Goal: Task Accomplishment & Management: Manage account settings

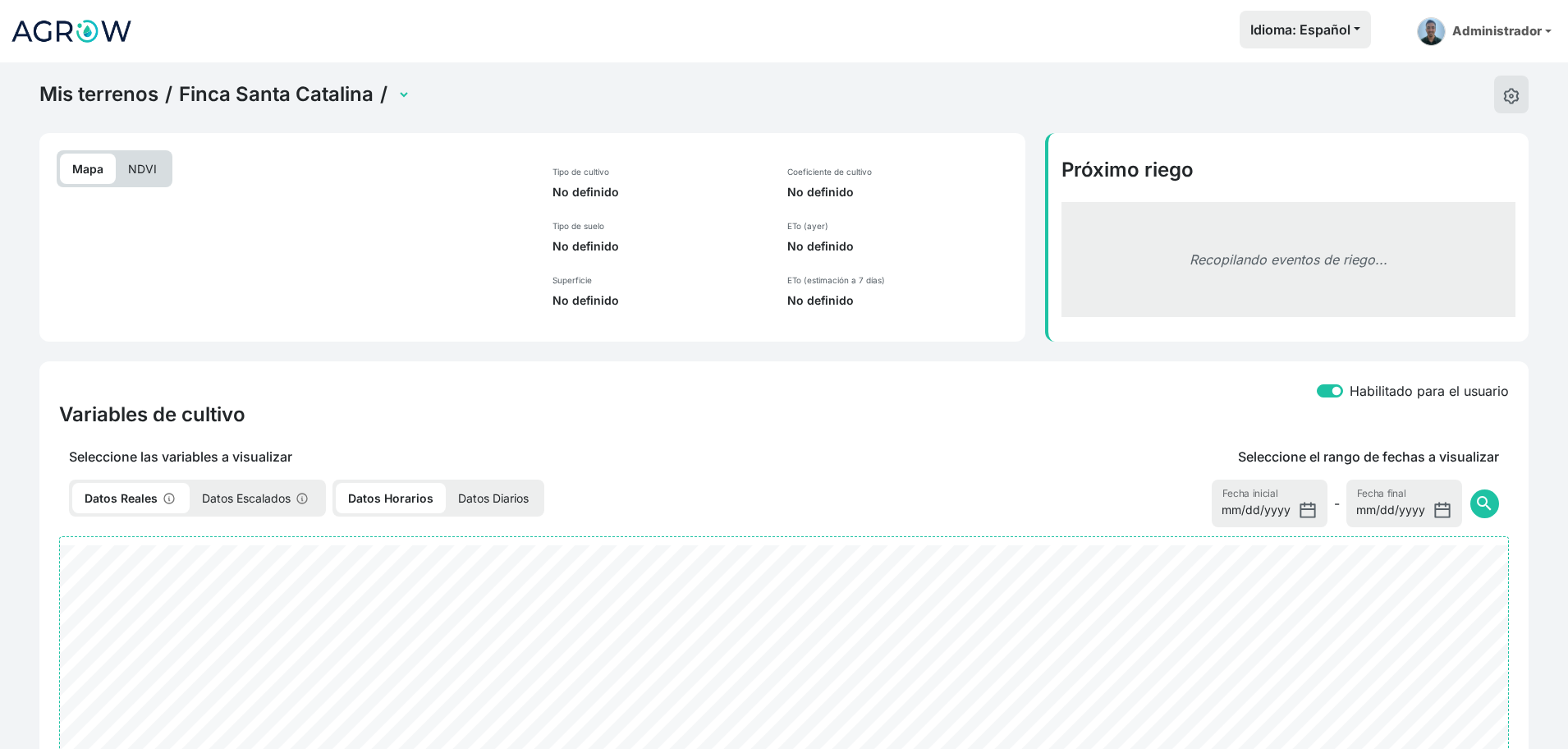
select select "2607"
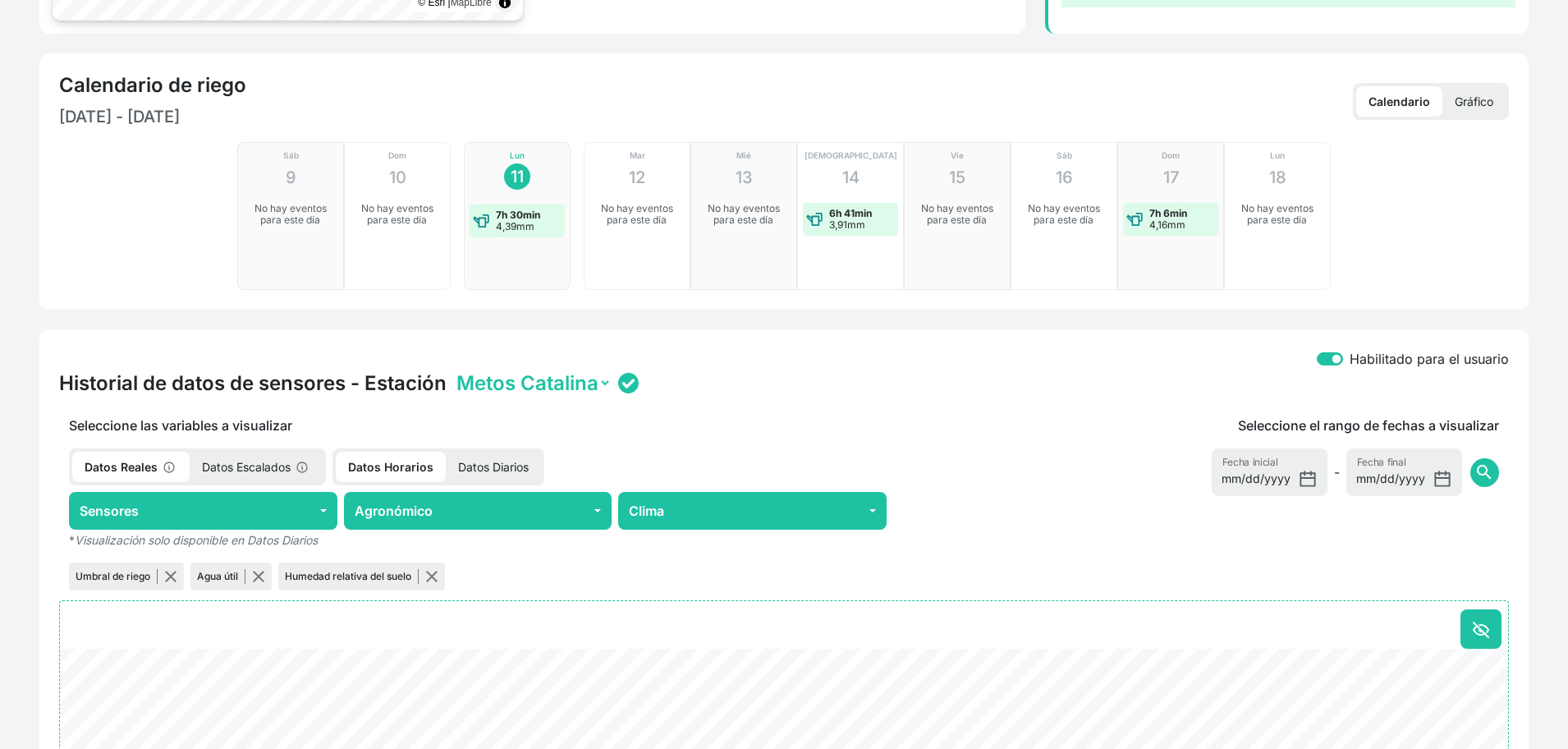
scroll to position [771, 0]
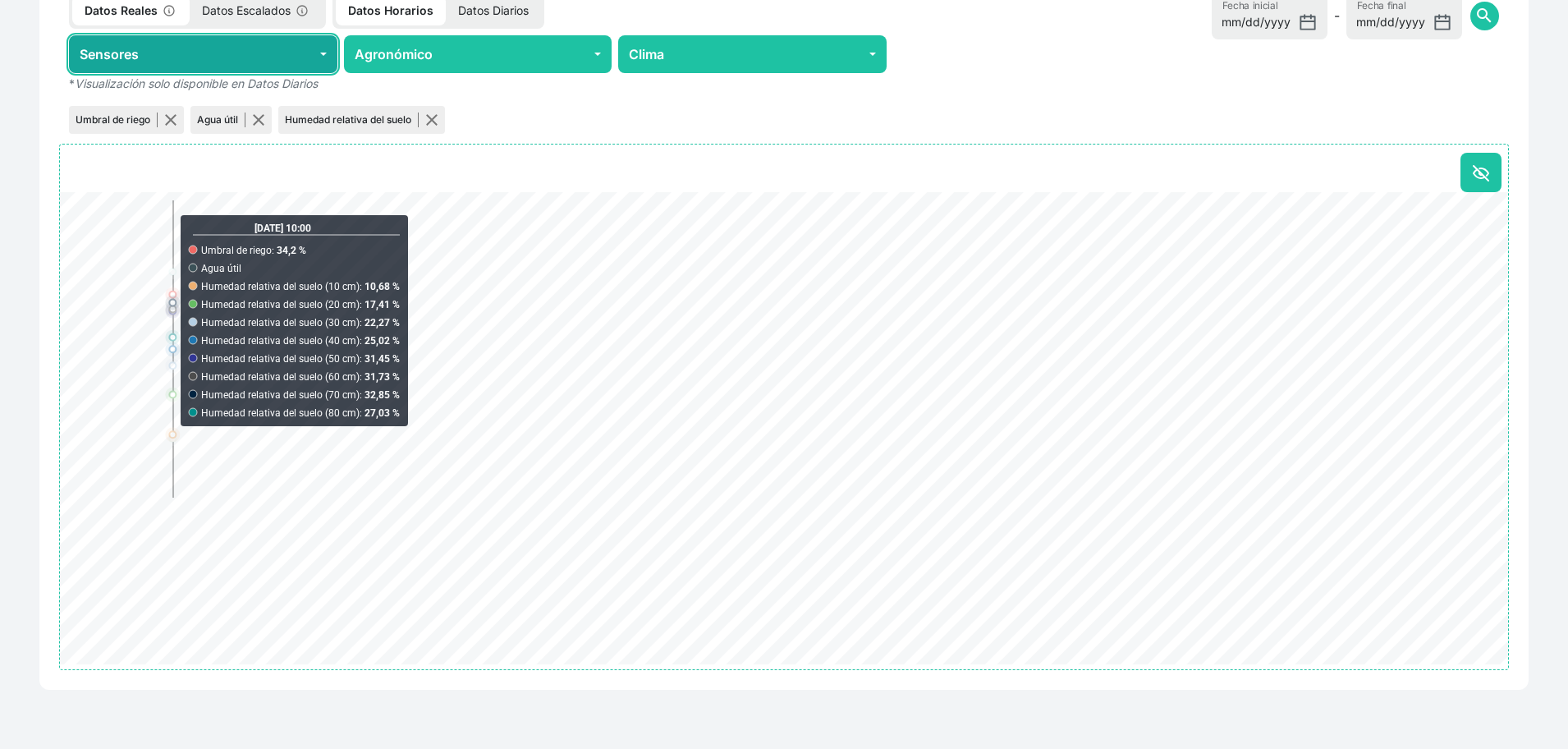
click at [232, 50] on button "Sensores" at bounding box center [203, 54] width 269 height 38
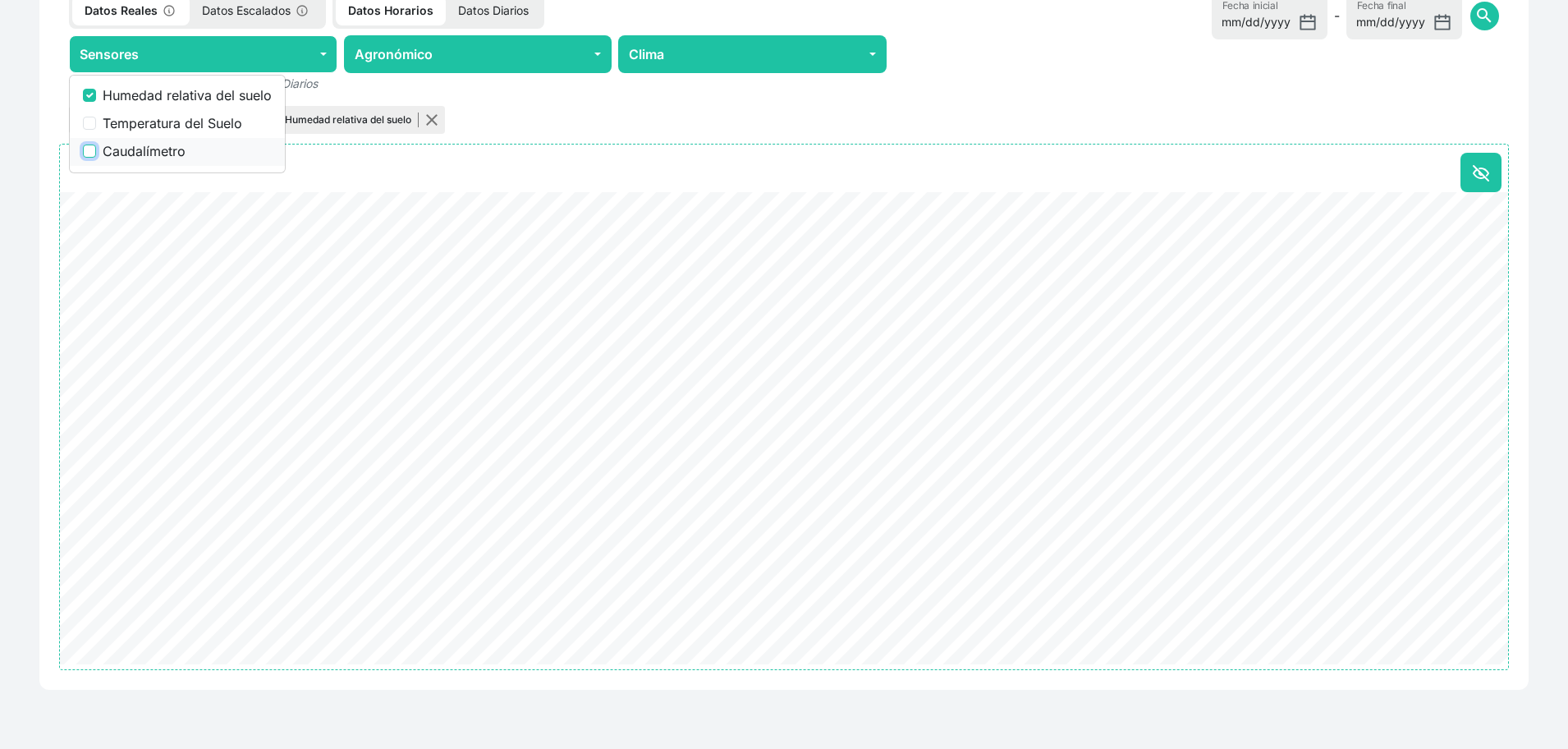
click at [91, 150] on input "Caudalímetro" at bounding box center [89, 150] width 13 height 13
checkbox input "true"
click at [1304, 16] on input "[DATE]" at bounding box center [1270, 16] width 116 height 48
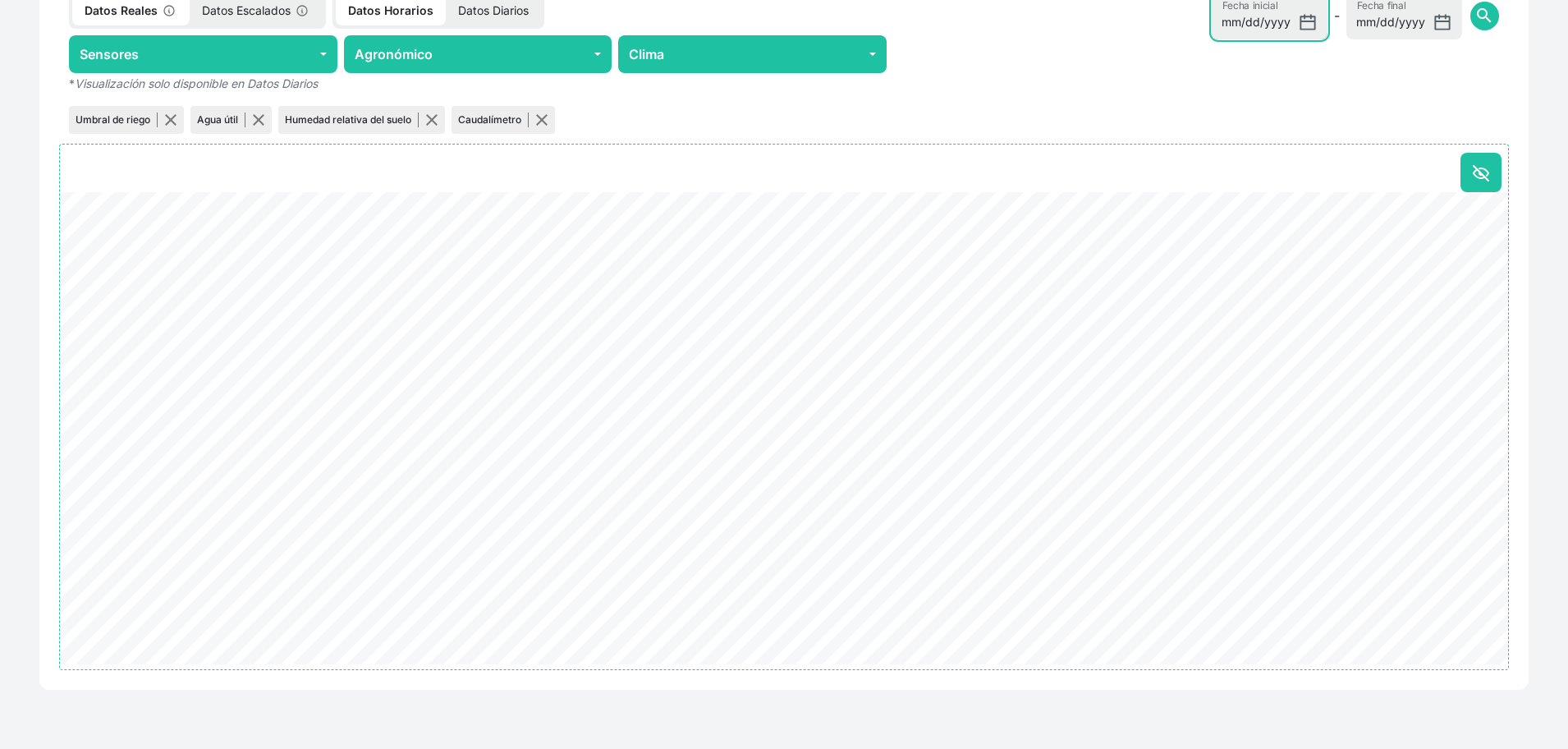
type input "[DATE]"
click at [1482, 16] on span "search" at bounding box center [1484, 16] width 20 height 20
click at [165, 115] on button "button" at bounding box center [170, 119] width 13 height 13
click at [134, 118] on button "button" at bounding box center [137, 119] width 13 height 13
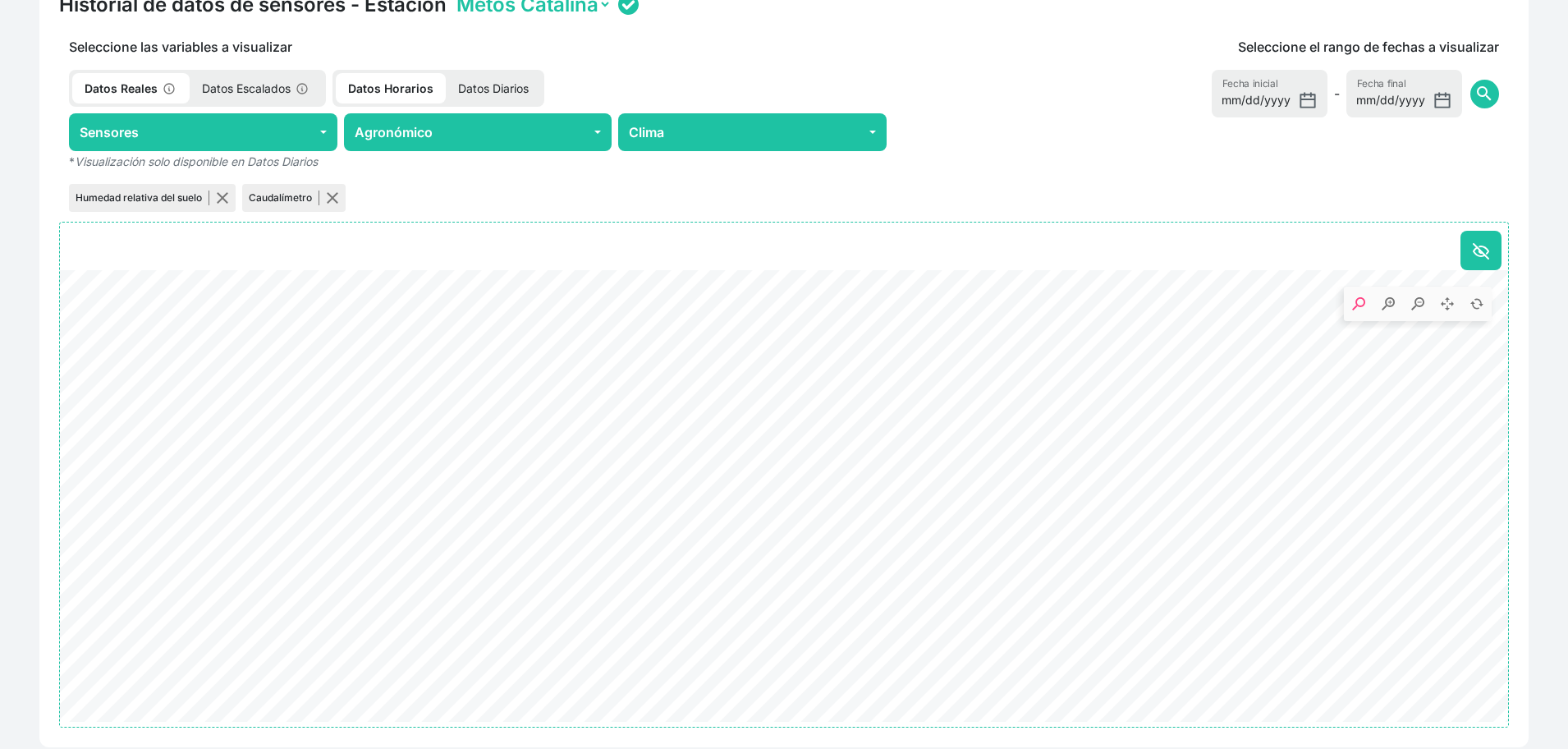
scroll to position [0, 0]
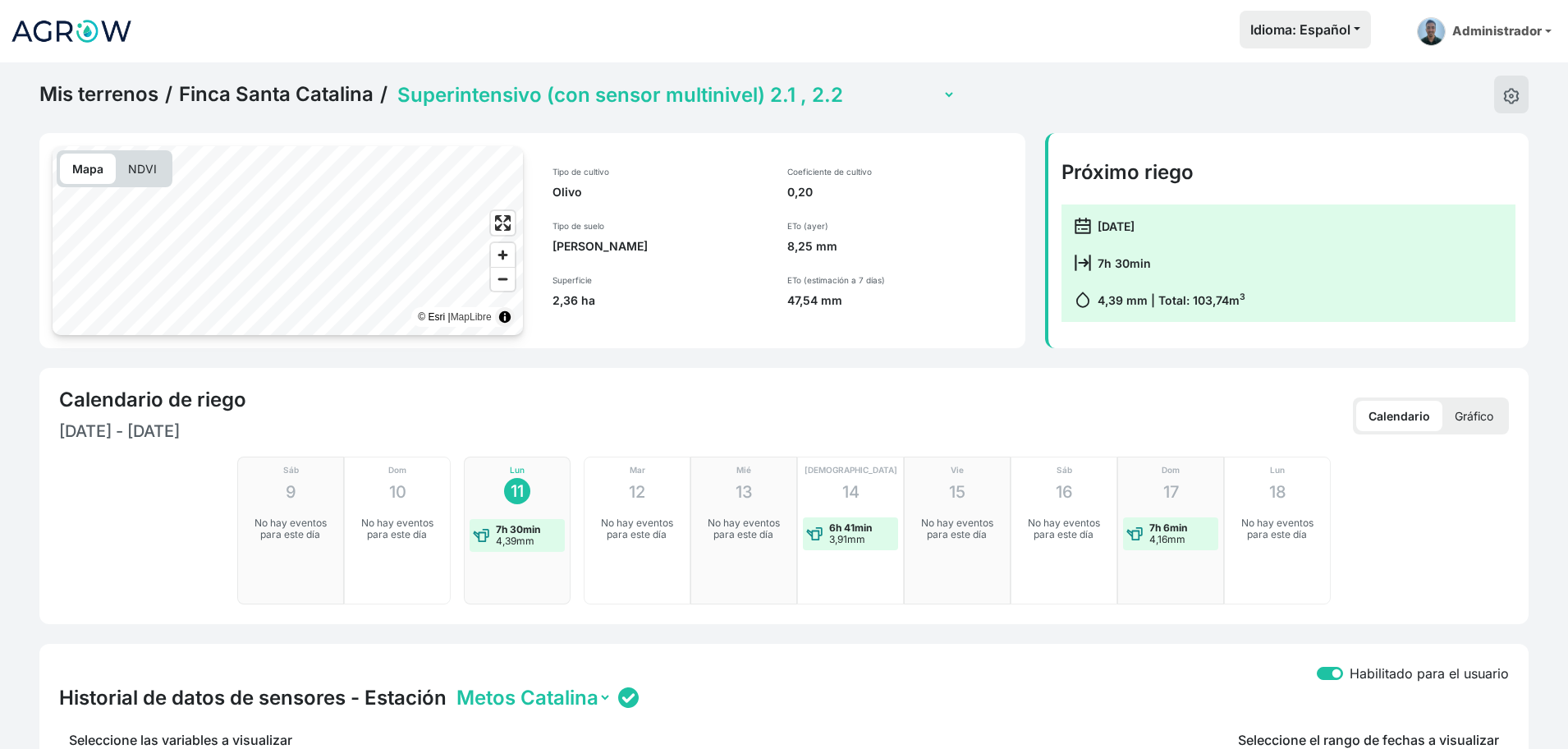
click at [137, 95] on link "Mis terrenos" at bounding box center [99, 94] width 119 height 24
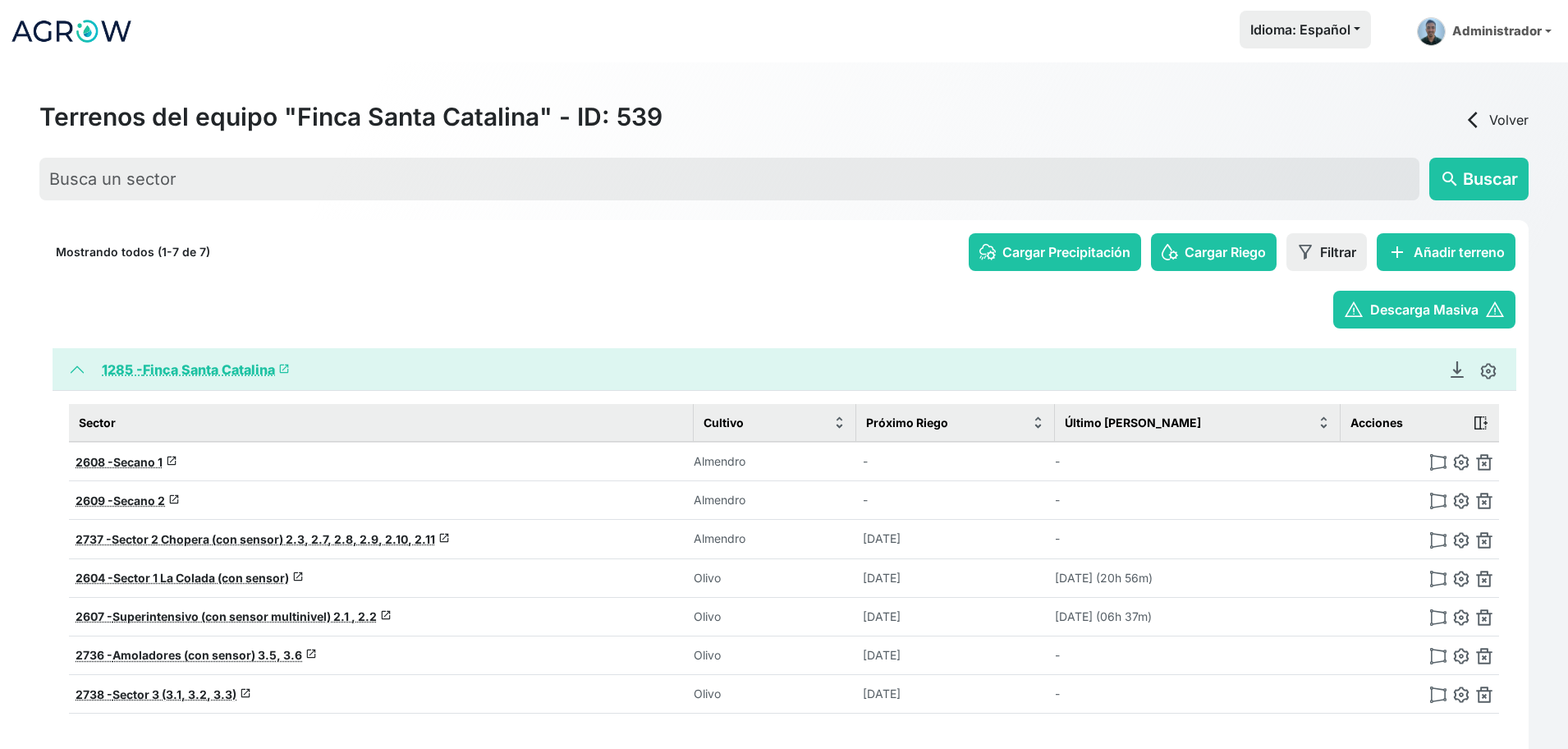
click at [1485, 123] on link "arrow_back_ios Volver" at bounding box center [1495, 119] width 66 height 20
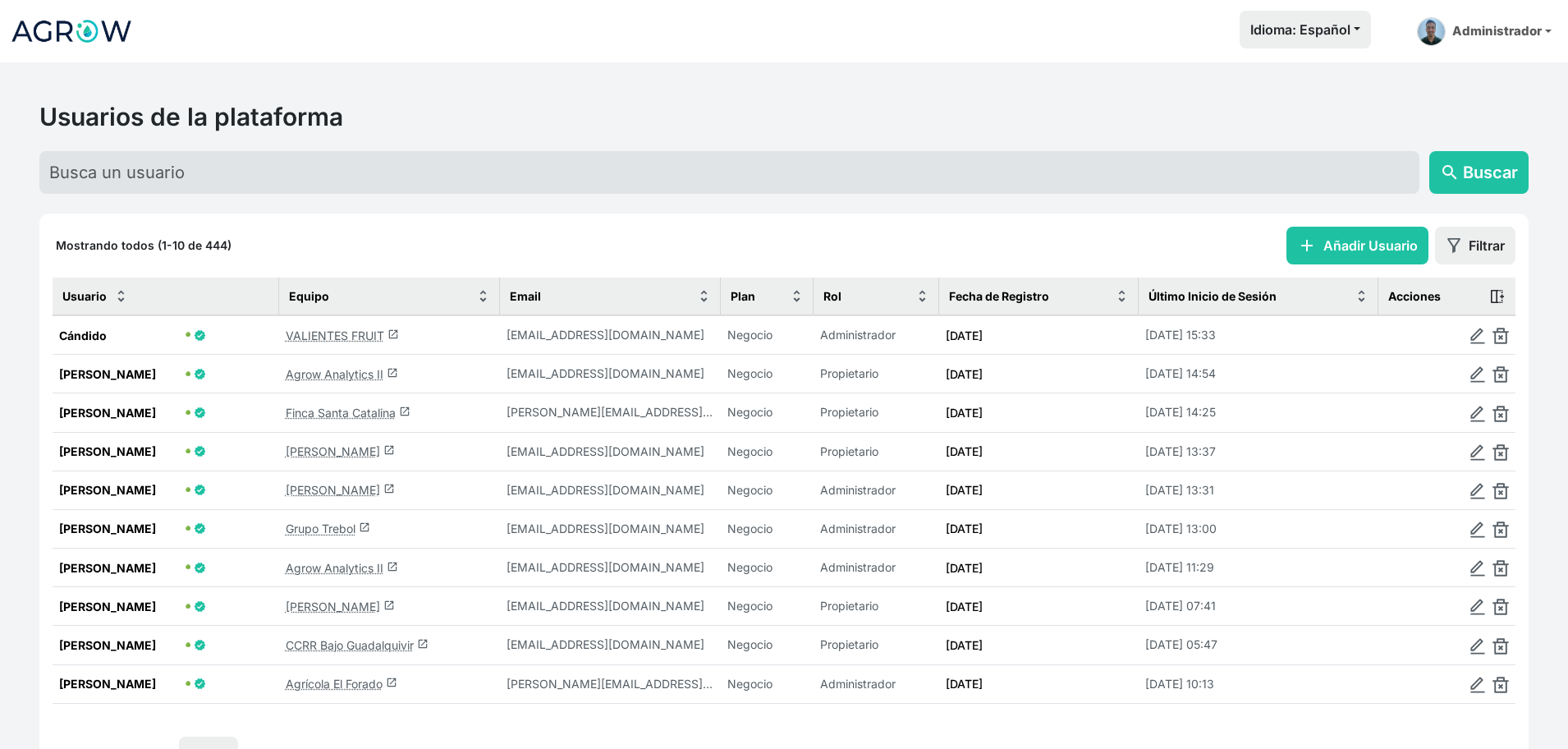
click at [347, 381] on link "Agrow Analytics II launch" at bounding box center [341, 374] width 112 height 14
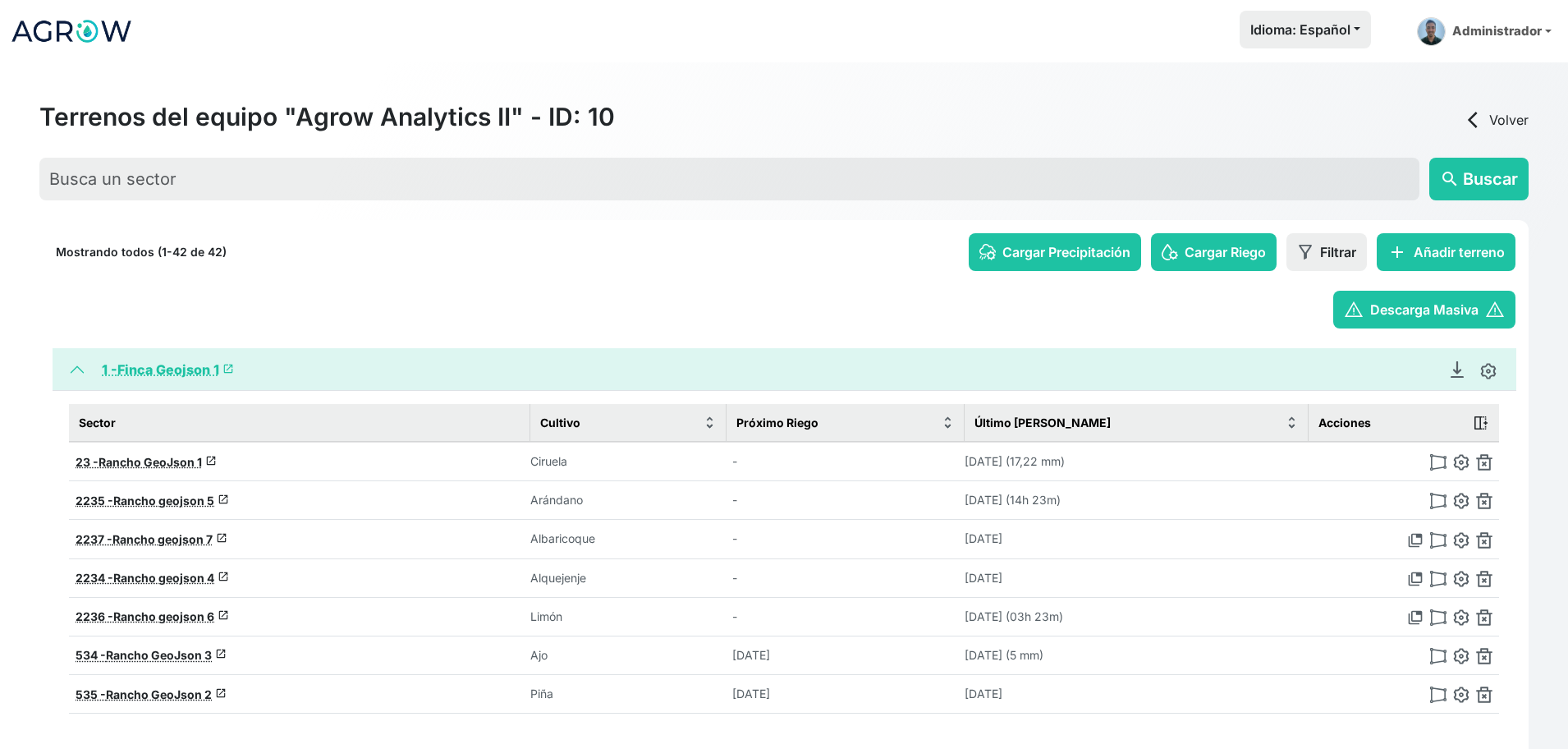
click at [1464, 240] on button "add Añadir terreno" at bounding box center [1446, 253] width 138 height 38
click at [1485, 119] on link "arrow_back_ios Volver" at bounding box center [1495, 119] width 66 height 20
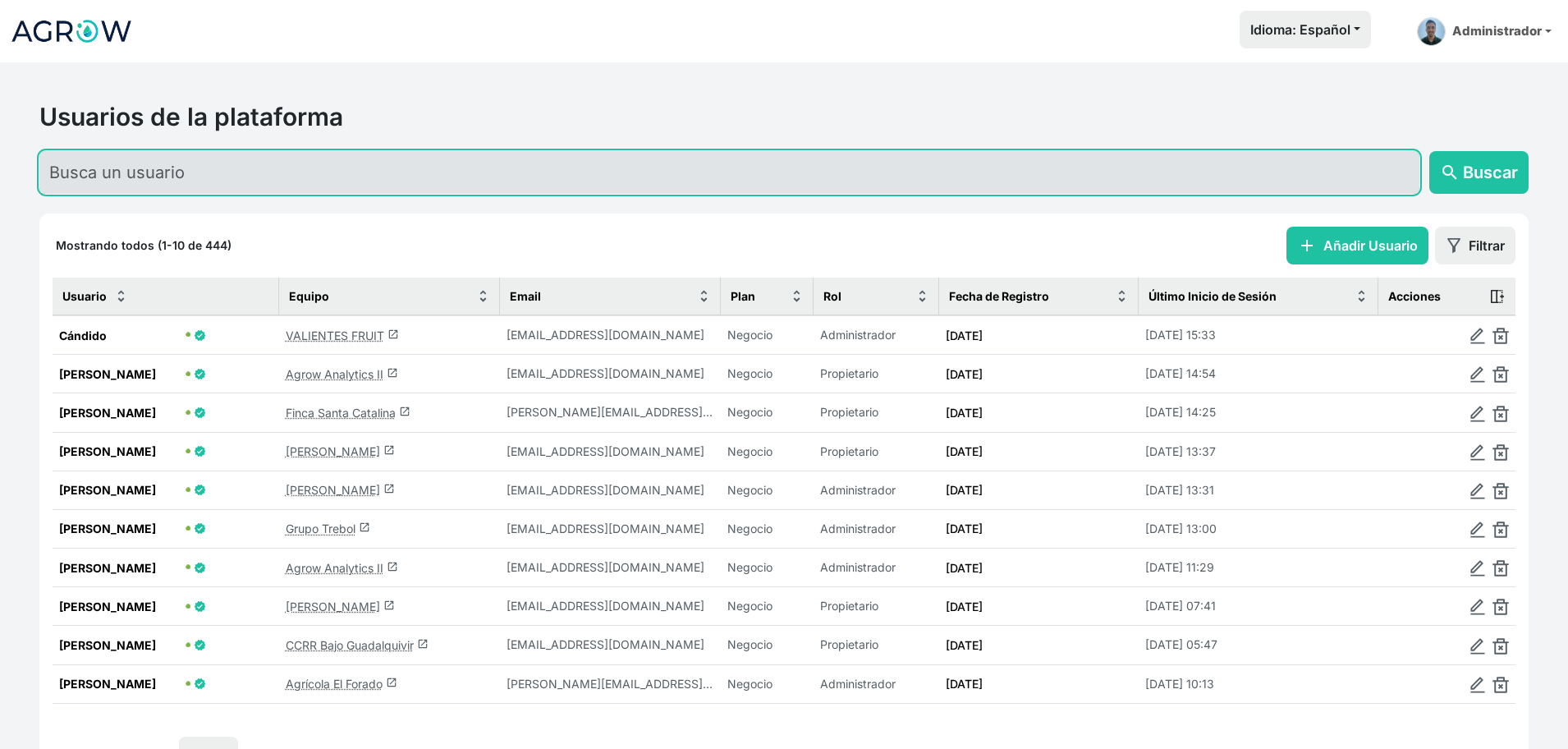
click at [271, 170] on input "text" at bounding box center [730, 172] width 1380 height 42
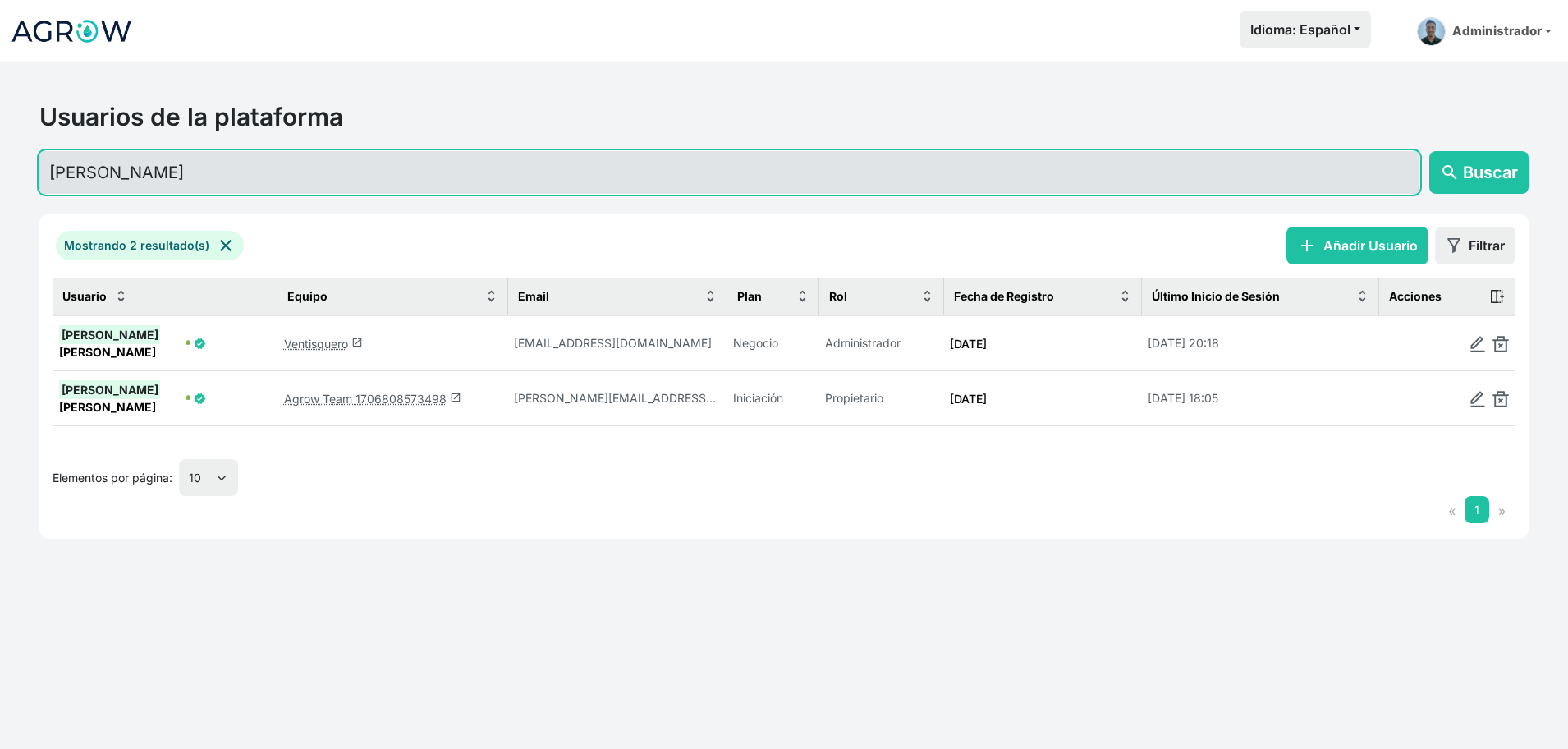
type input "[PERSON_NAME]"
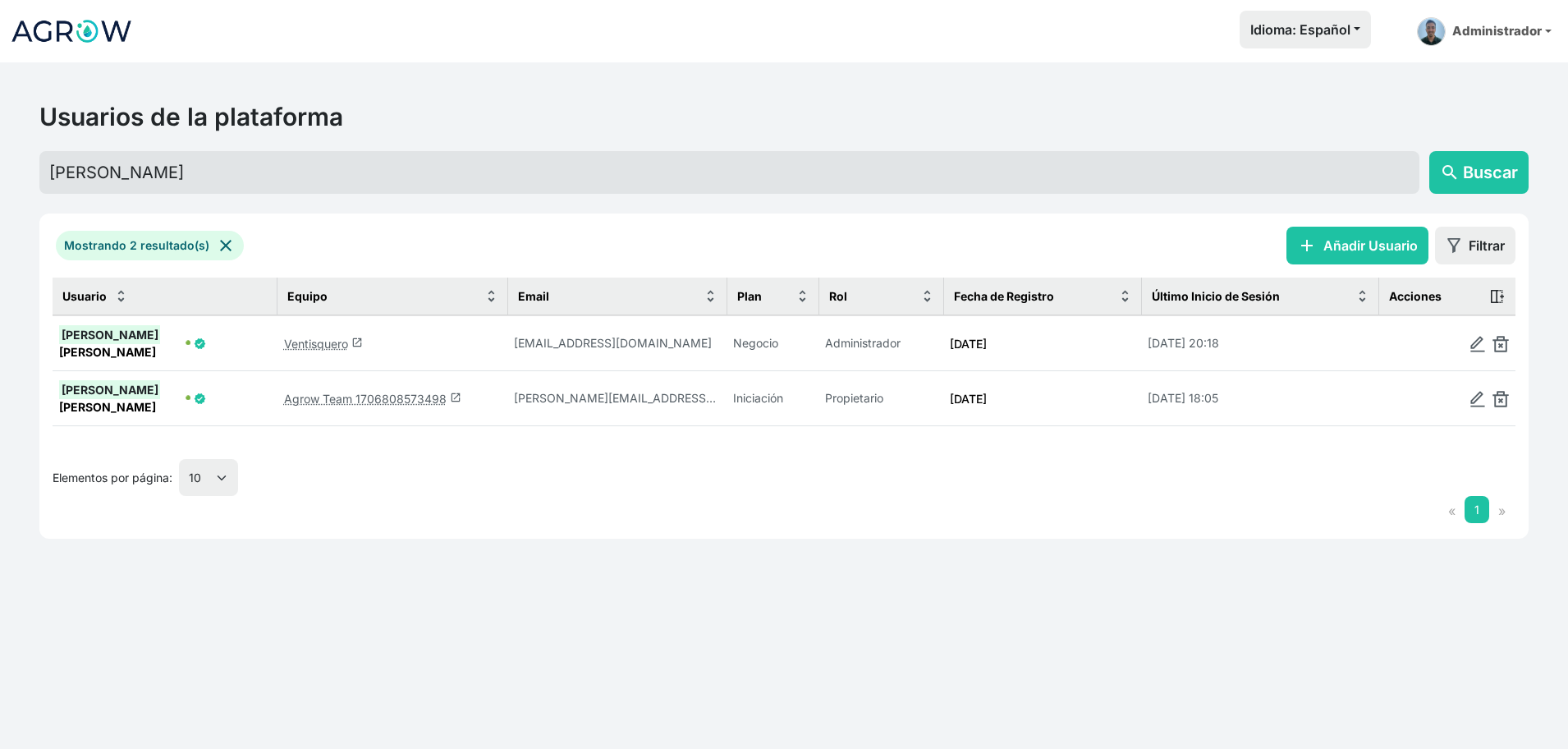
click at [311, 336] on link "Ventisquero launch" at bounding box center [323, 343] width 79 height 14
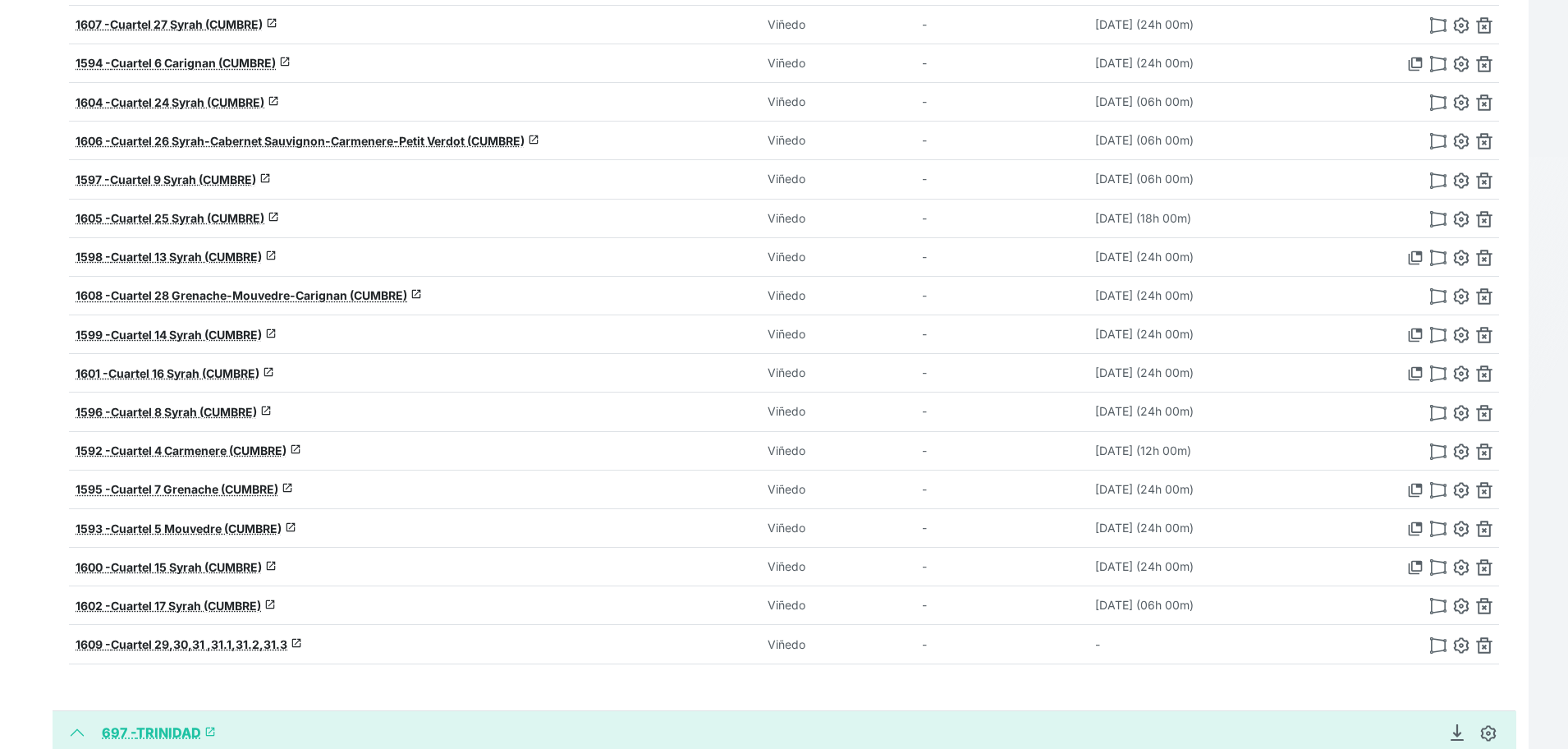
scroll to position [352, 0]
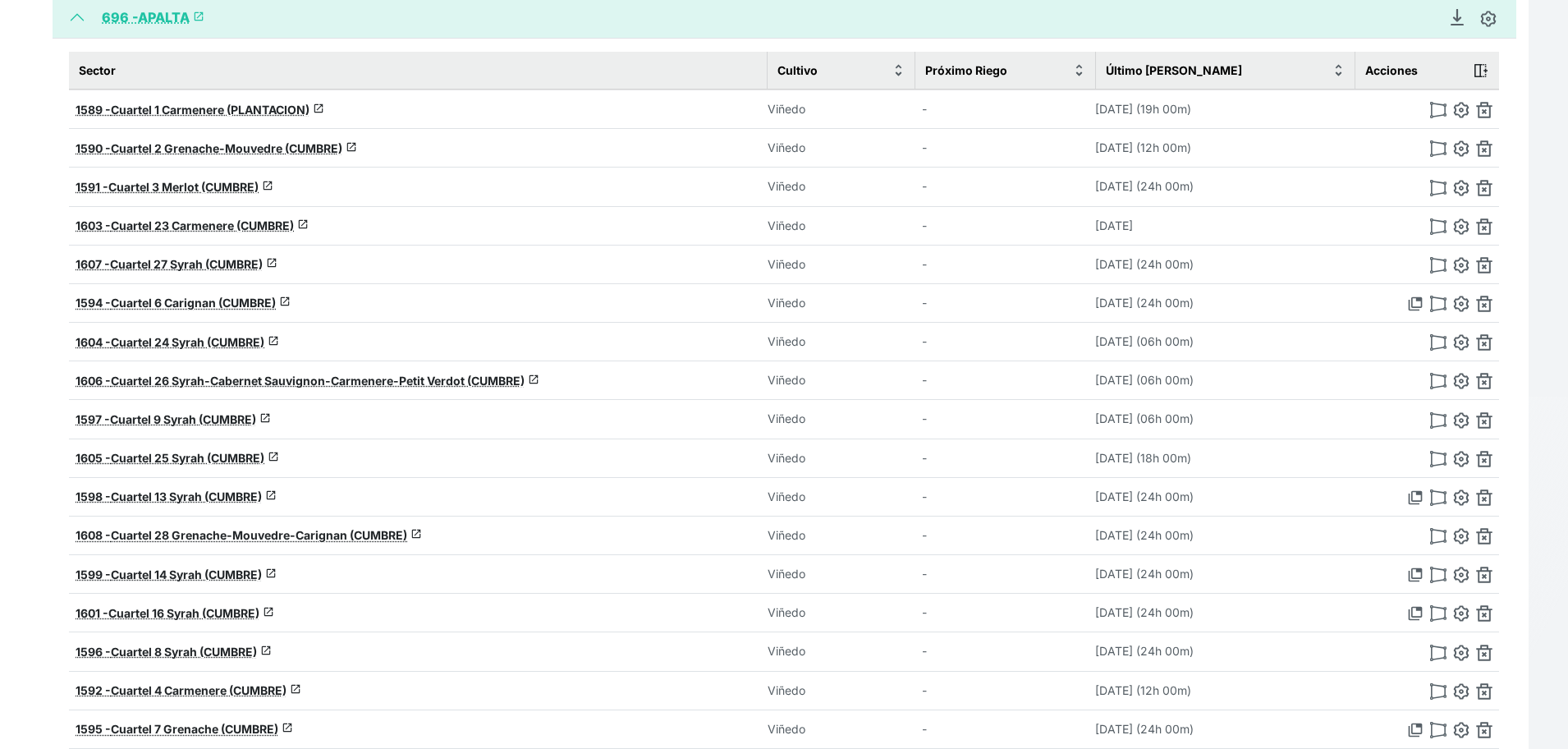
click at [185, 138] on th "1590 - Cuartel 2 Grenache-Mouvedre (CUMBRE) launch" at bounding box center [418, 148] width 698 height 39
click at [189, 145] on span "Cuartel 2 Grenache-Mouvedre (CUMBRE)" at bounding box center [226, 148] width 232 height 14
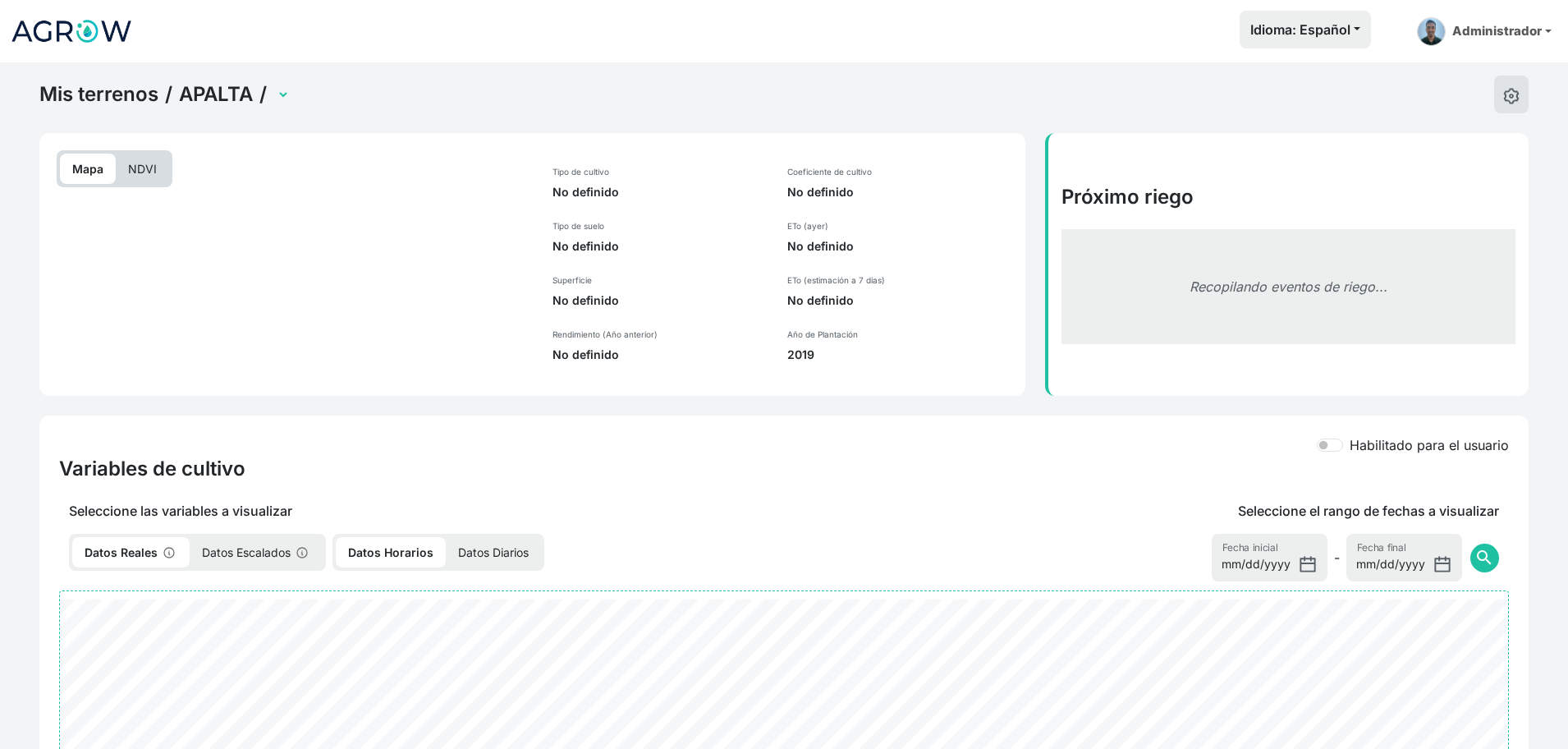
select select "1590"
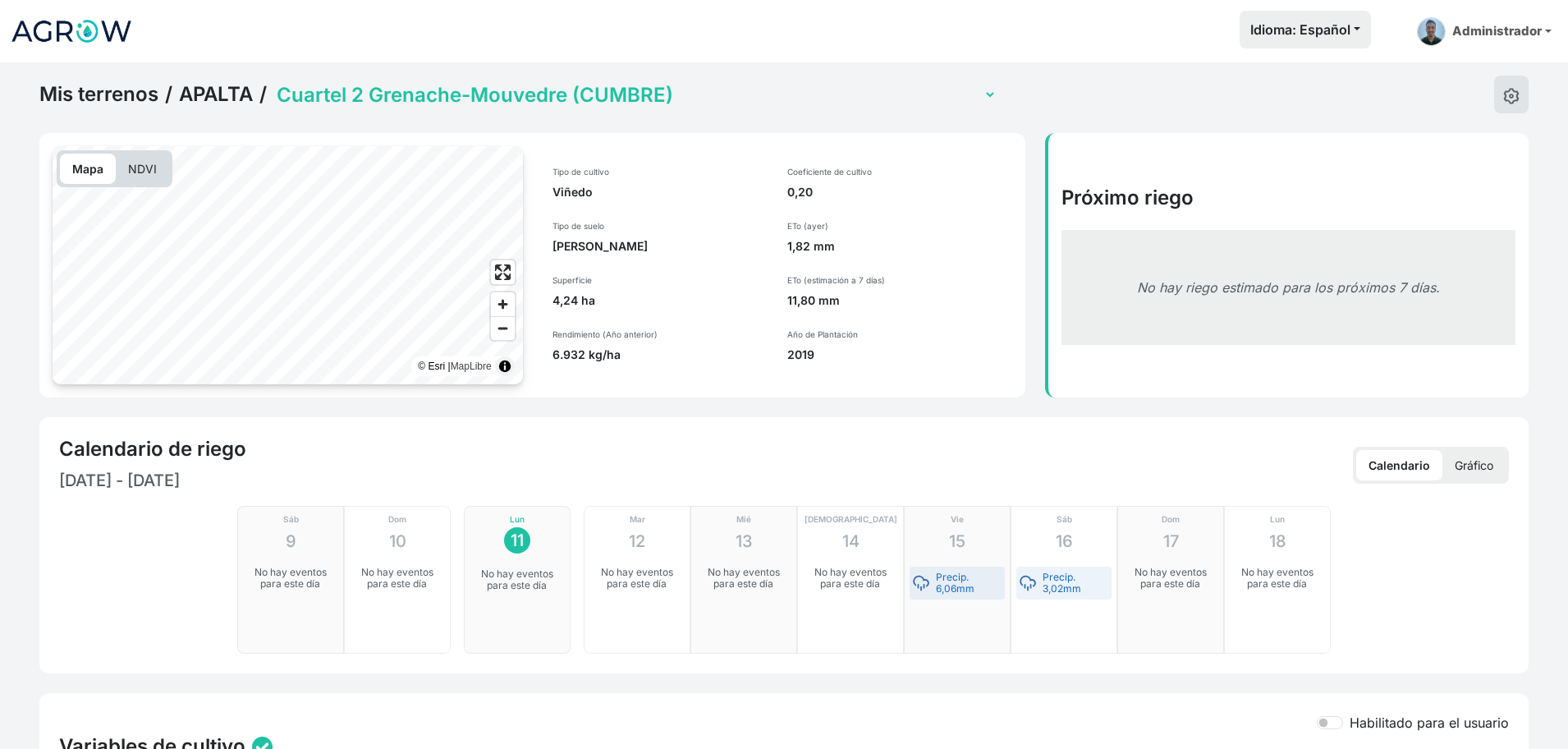
click at [645, 92] on select "Cuartel 1 Carmenere (PLANTACION) Cuartel 13 Syrah (CUMBRE) Cuartel 14 Syrah (CU…" at bounding box center [634, 94] width 723 height 25
click at [1077, 80] on div "Mis terrenos / APALTA / Cuartel 1 Carmenere (PLANTACION) Cuartel 13 Syrah (CUMB…" at bounding box center [784, 94] width 1489 height 38
click at [1508, 106] on button at bounding box center [1511, 94] width 35 height 38
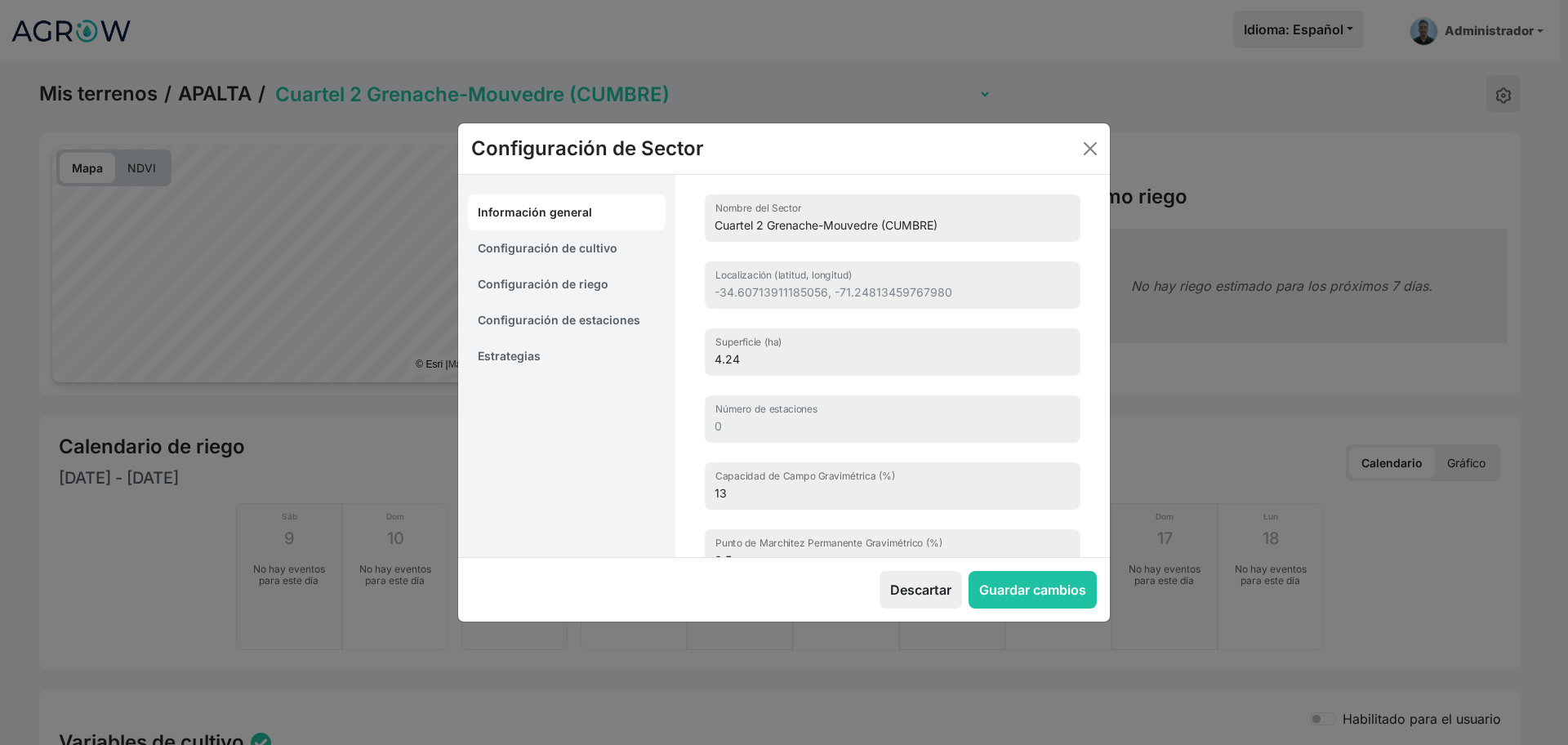
click at [528, 355] on link "Estrategias" at bounding box center [567, 356] width 198 height 36
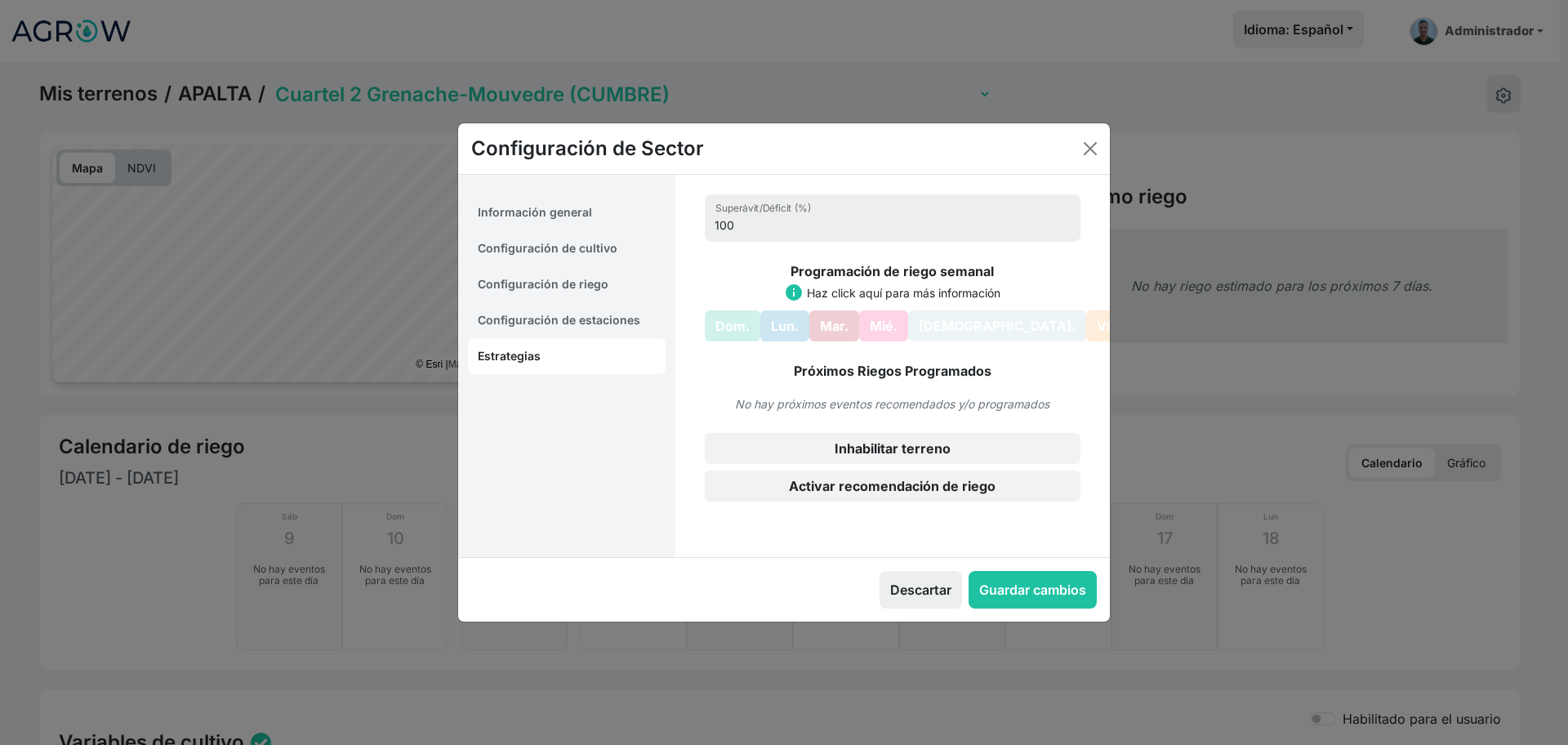
click at [565, 319] on link "Configuración de estaciones" at bounding box center [567, 320] width 198 height 36
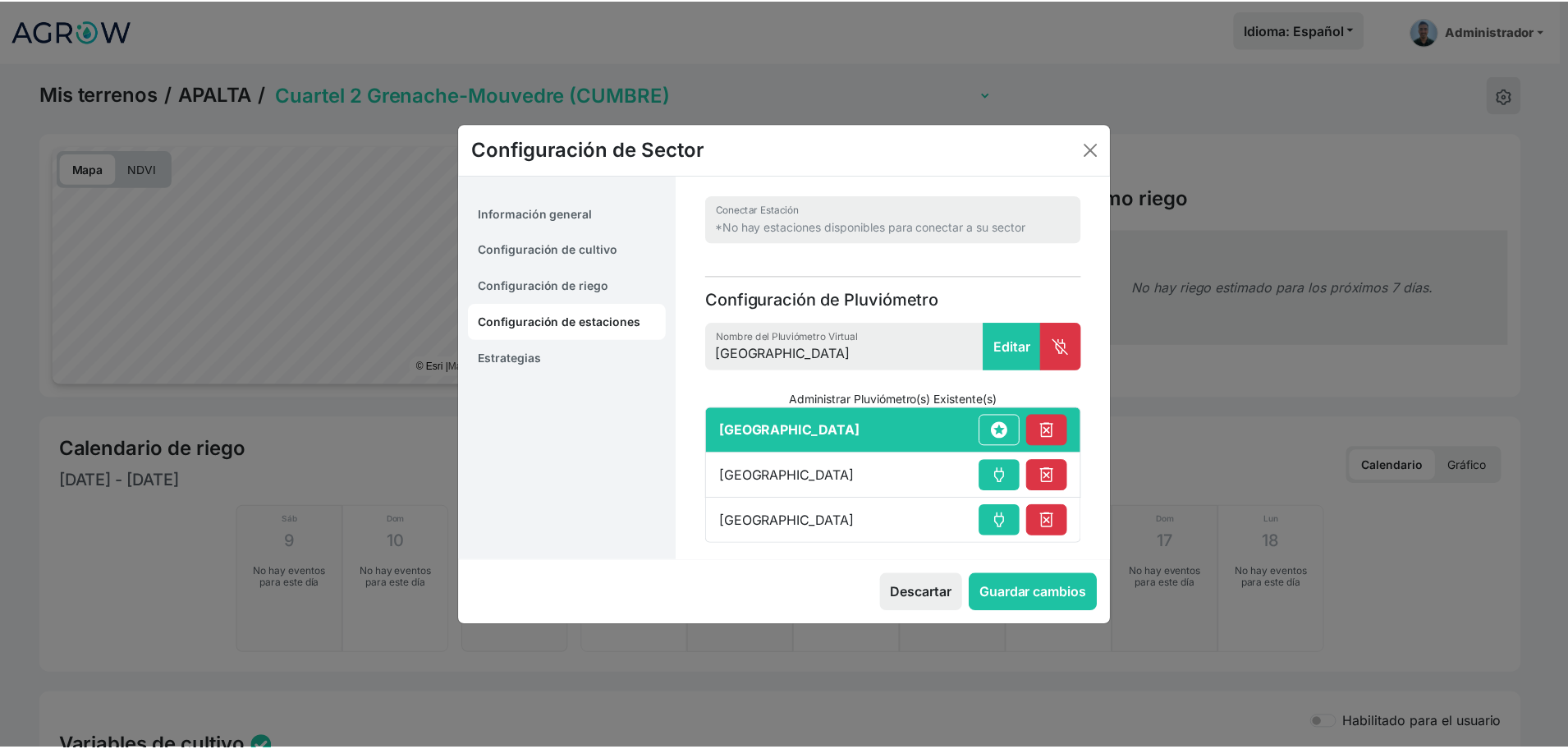
scroll to position [3, 0]
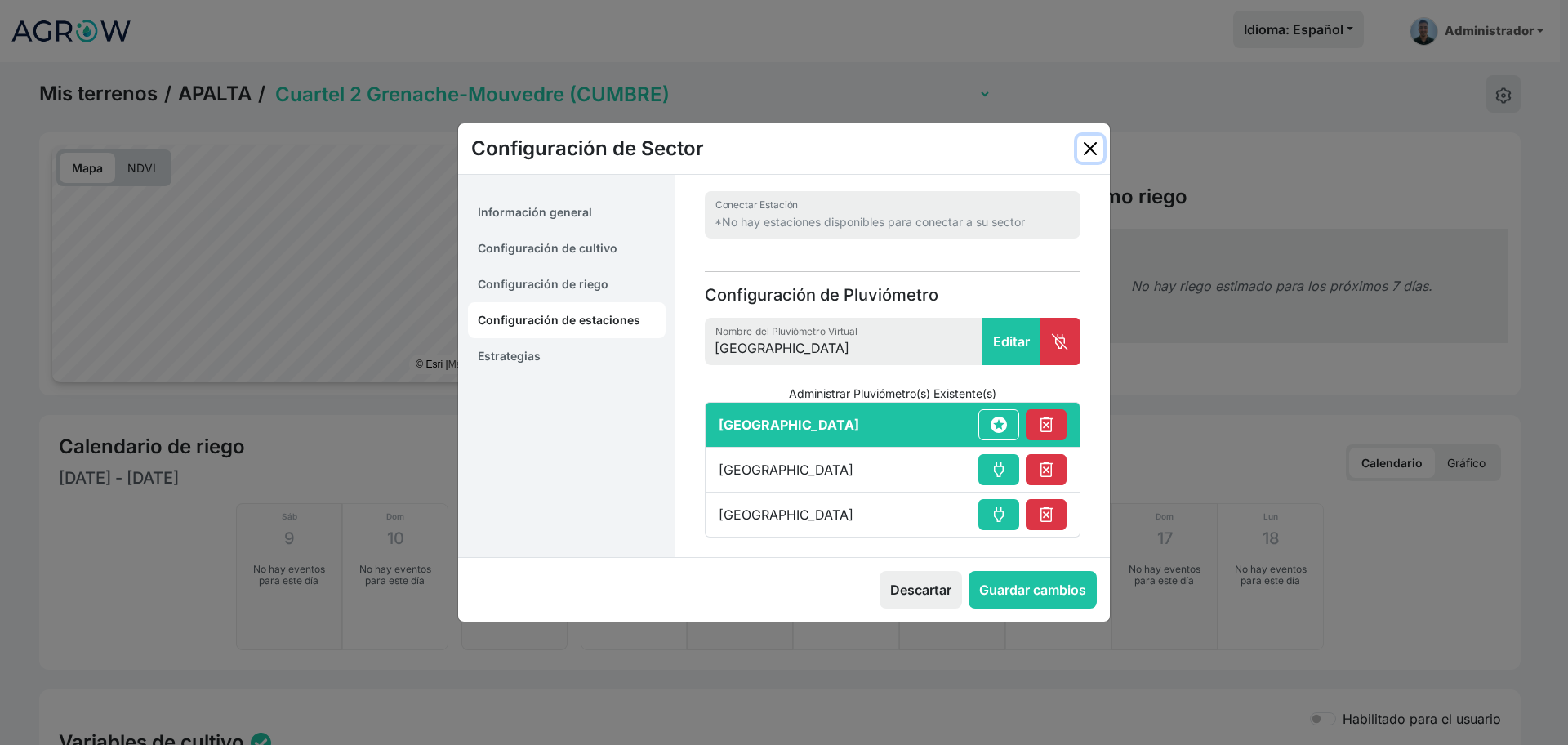
click at [1092, 140] on button "Close" at bounding box center [1091, 149] width 26 height 26
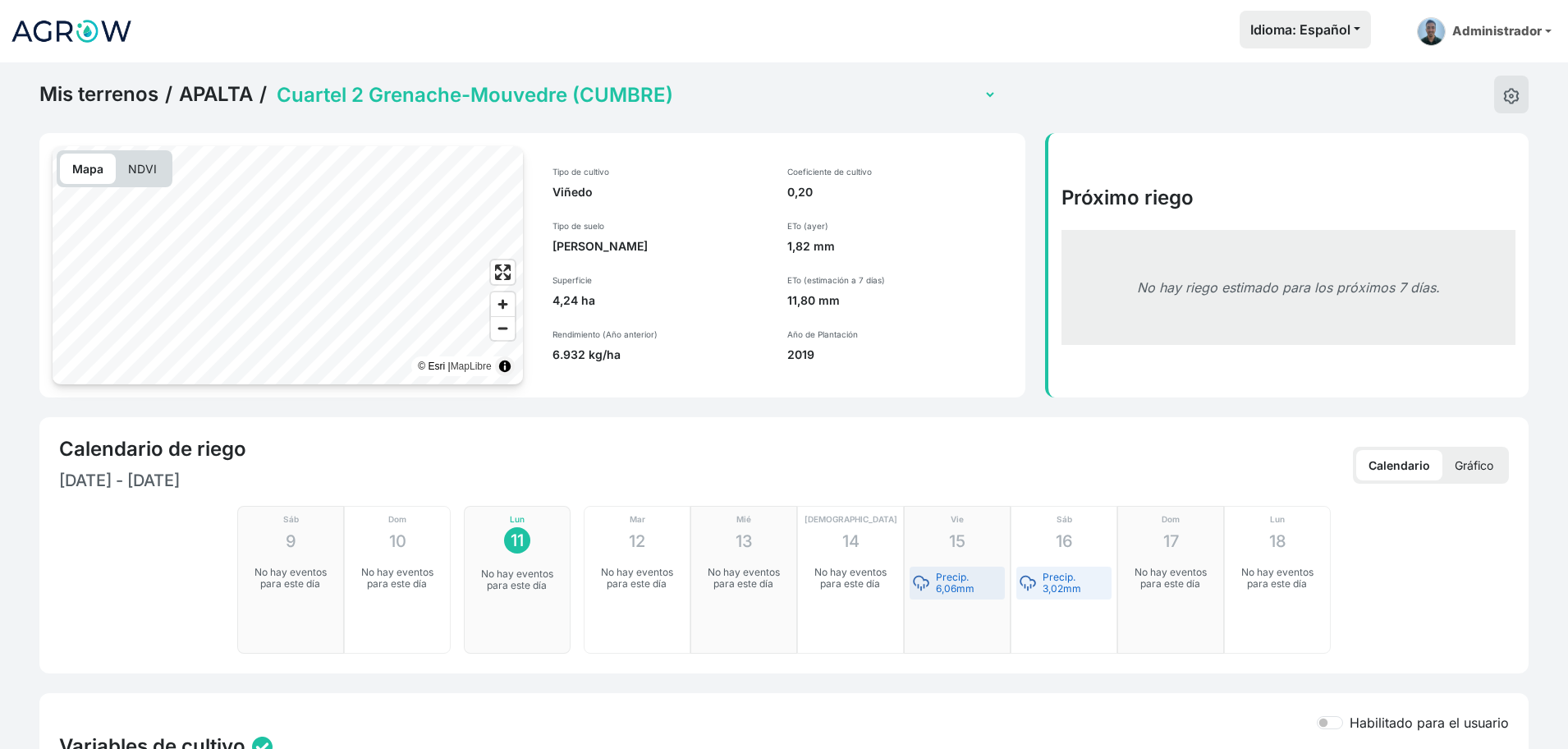
click at [132, 86] on link "Mis terrenos" at bounding box center [99, 94] width 119 height 24
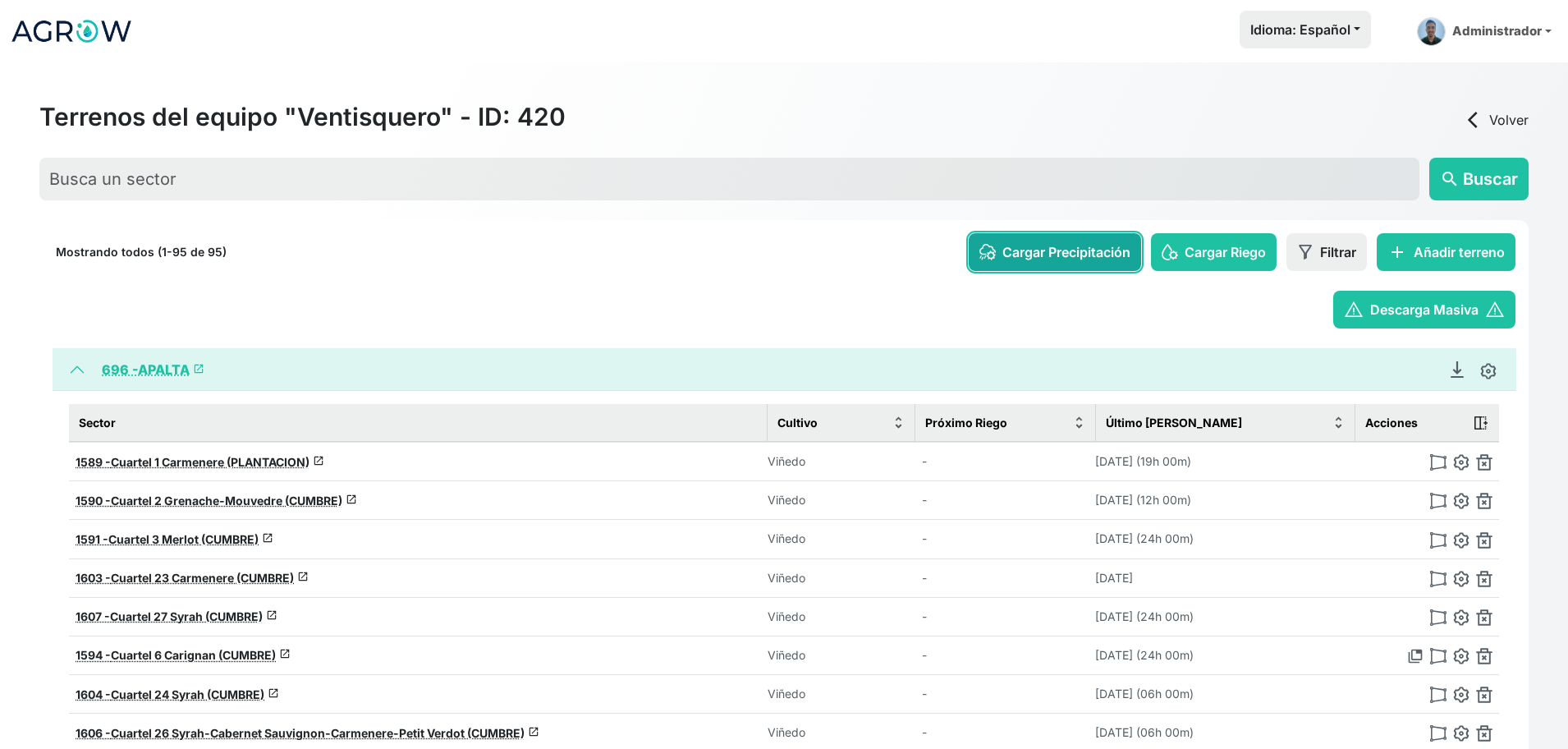
click at [1052, 261] on span "Cargar Precipitación" at bounding box center [1067, 252] width 128 height 20
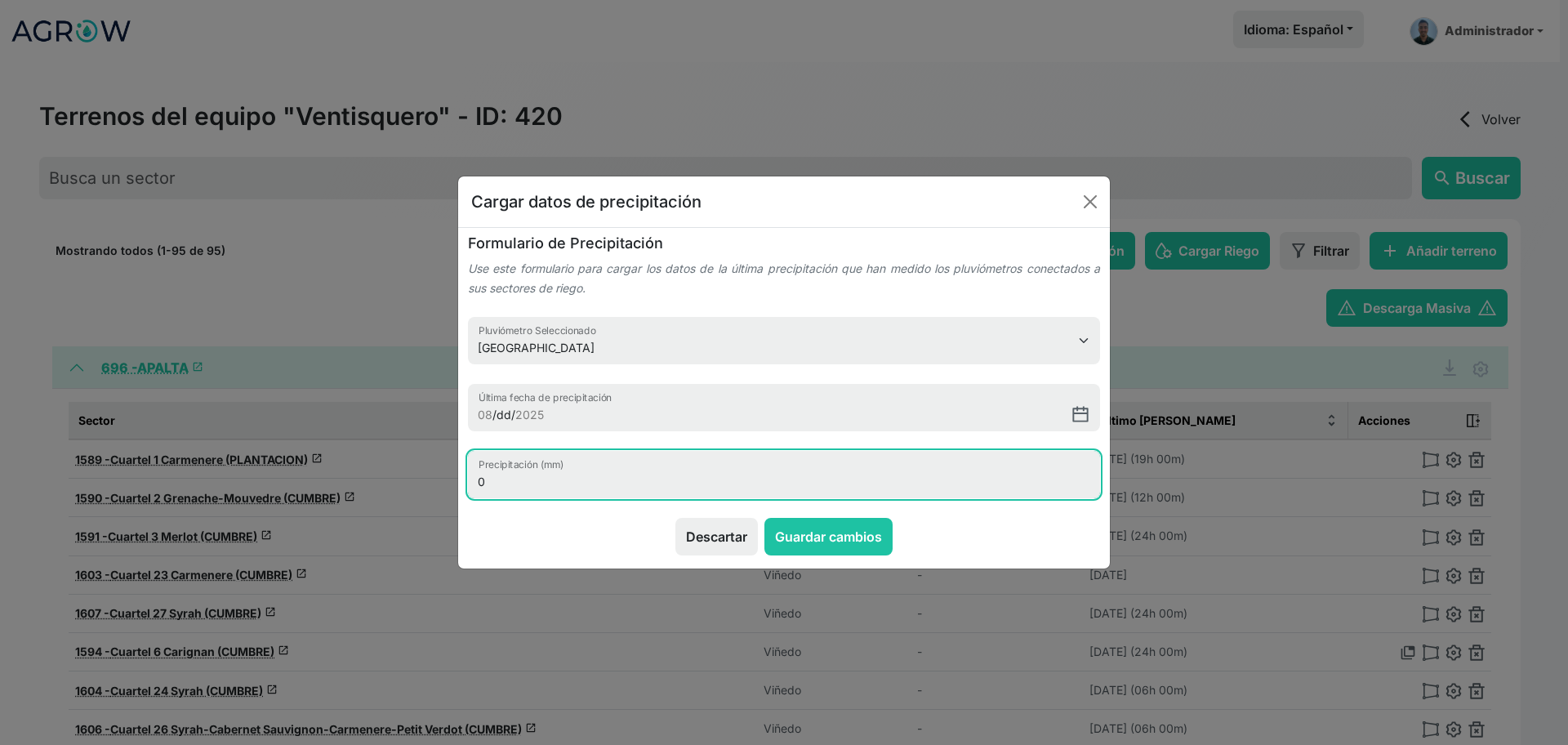
click at [509, 483] on input "0" at bounding box center [784, 474] width 632 height 47
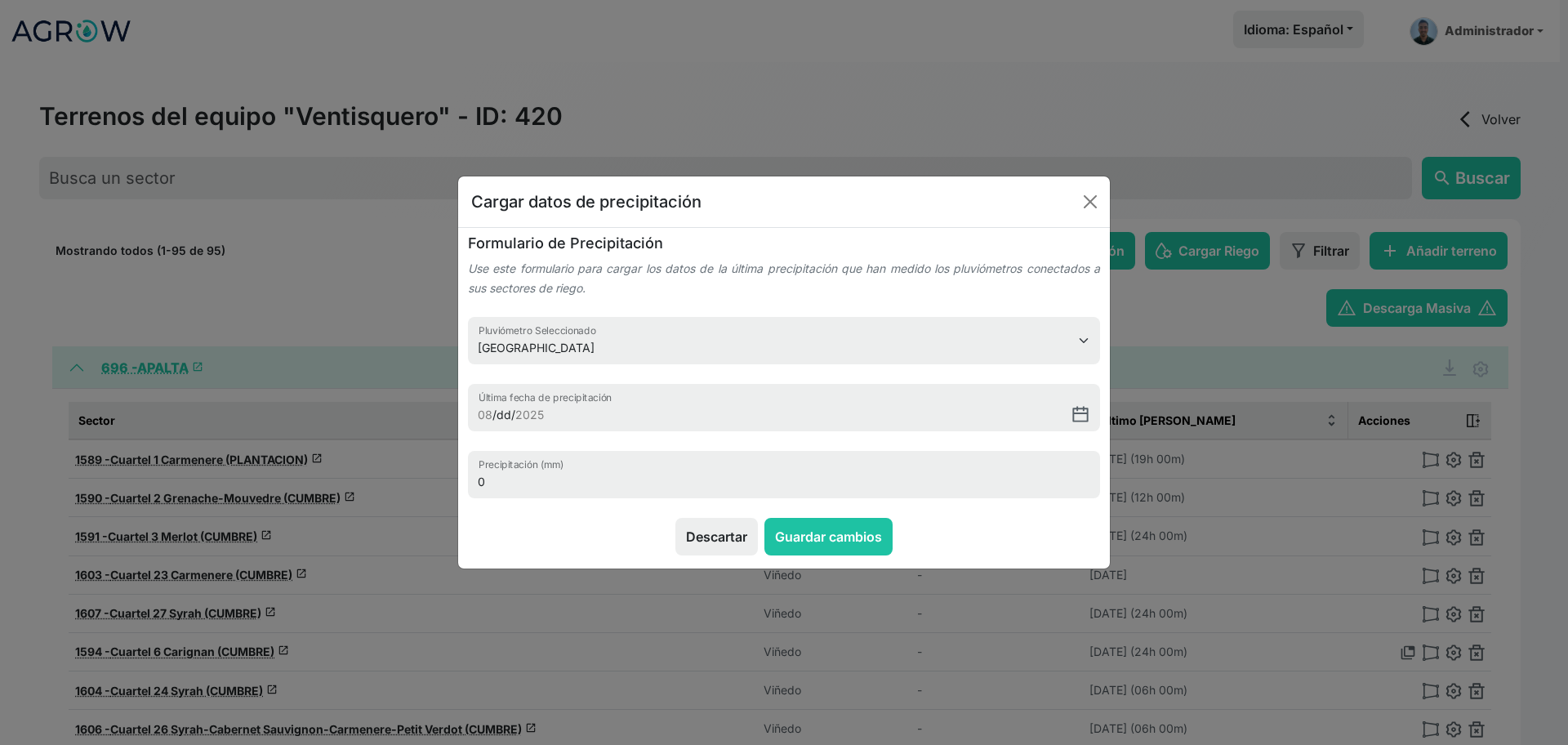
click at [341, 294] on div "Cargar datos de precipitación Formulario de Precipitación Use este formulario p…" at bounding box center [784, 372] width 1568 height 745
click at [1097, 204] on button "Close" at bounding box center [1091, 201] width 26 height 26
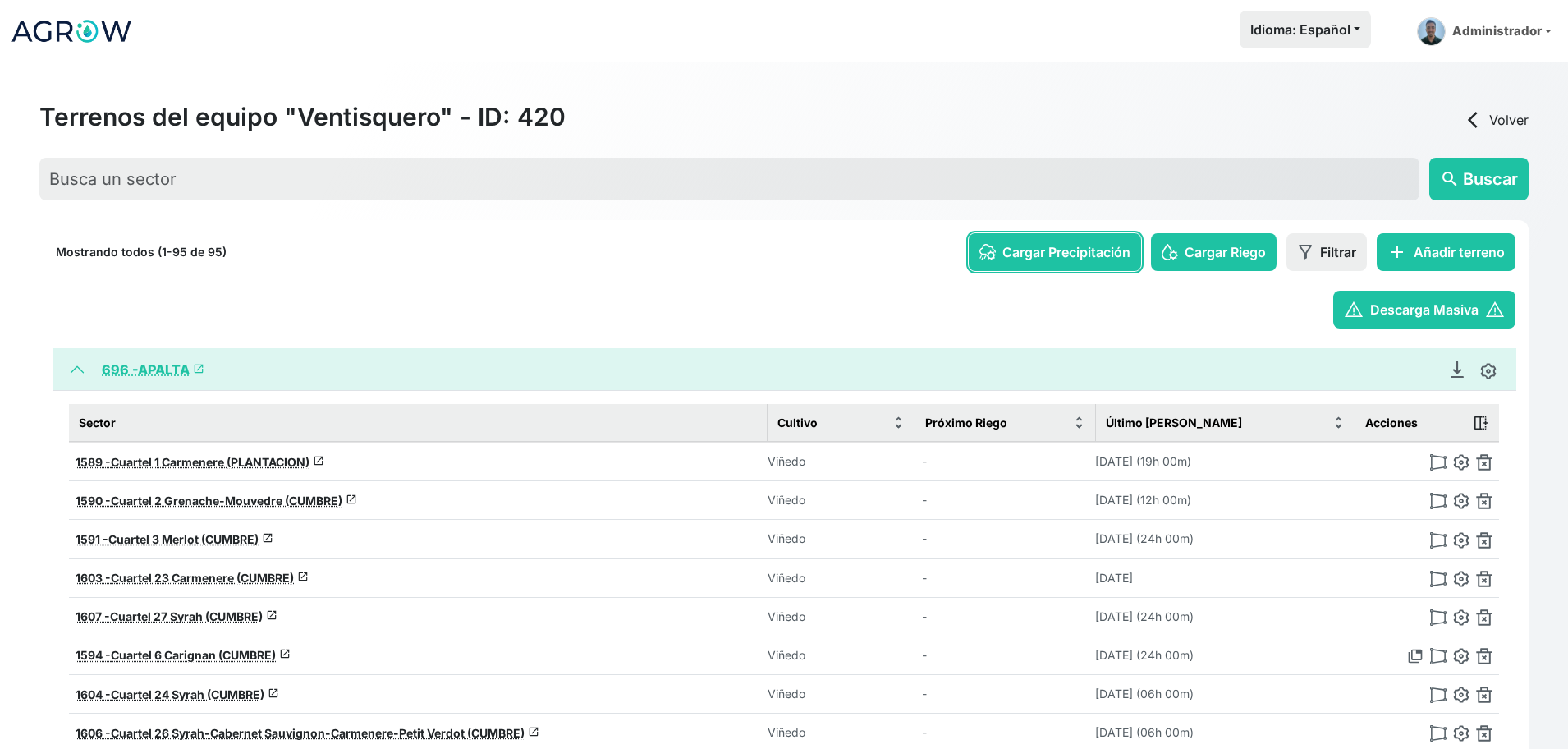
scroll to position [3, 0]
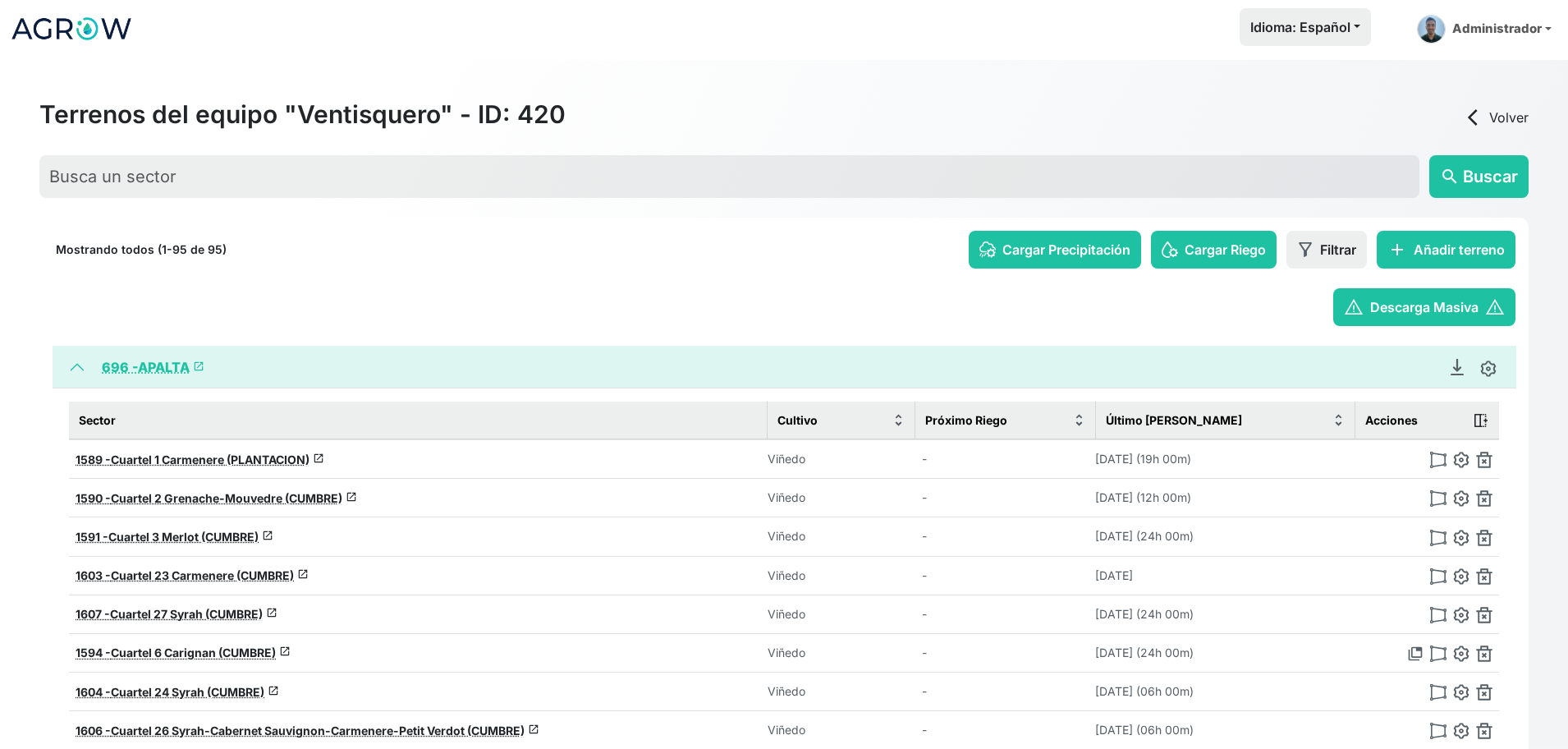
click at [72, 305] on div "warning Descarga Masiva warning" at bounding box center [784, 307] width 1463 height 38
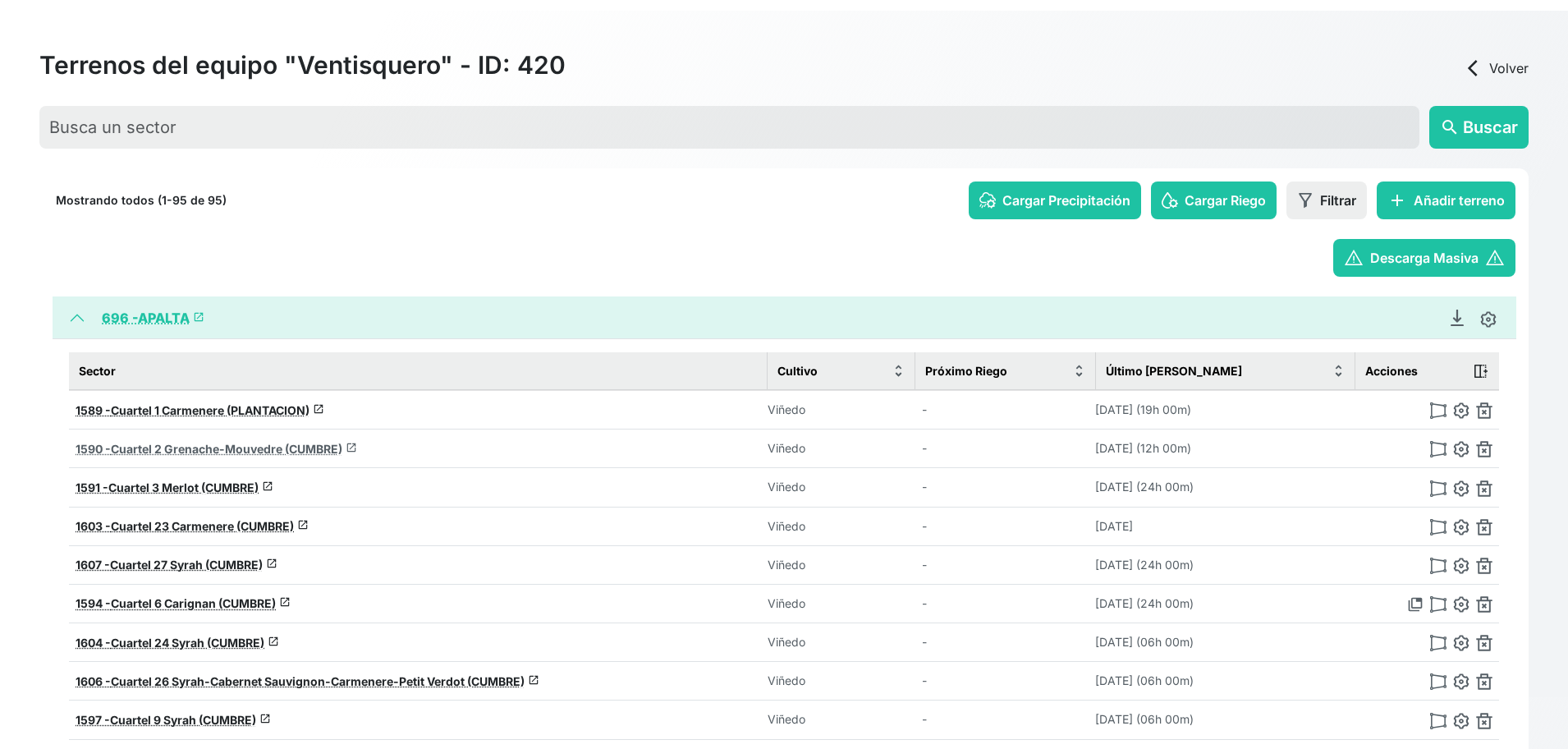
scroll to position [54, 0]
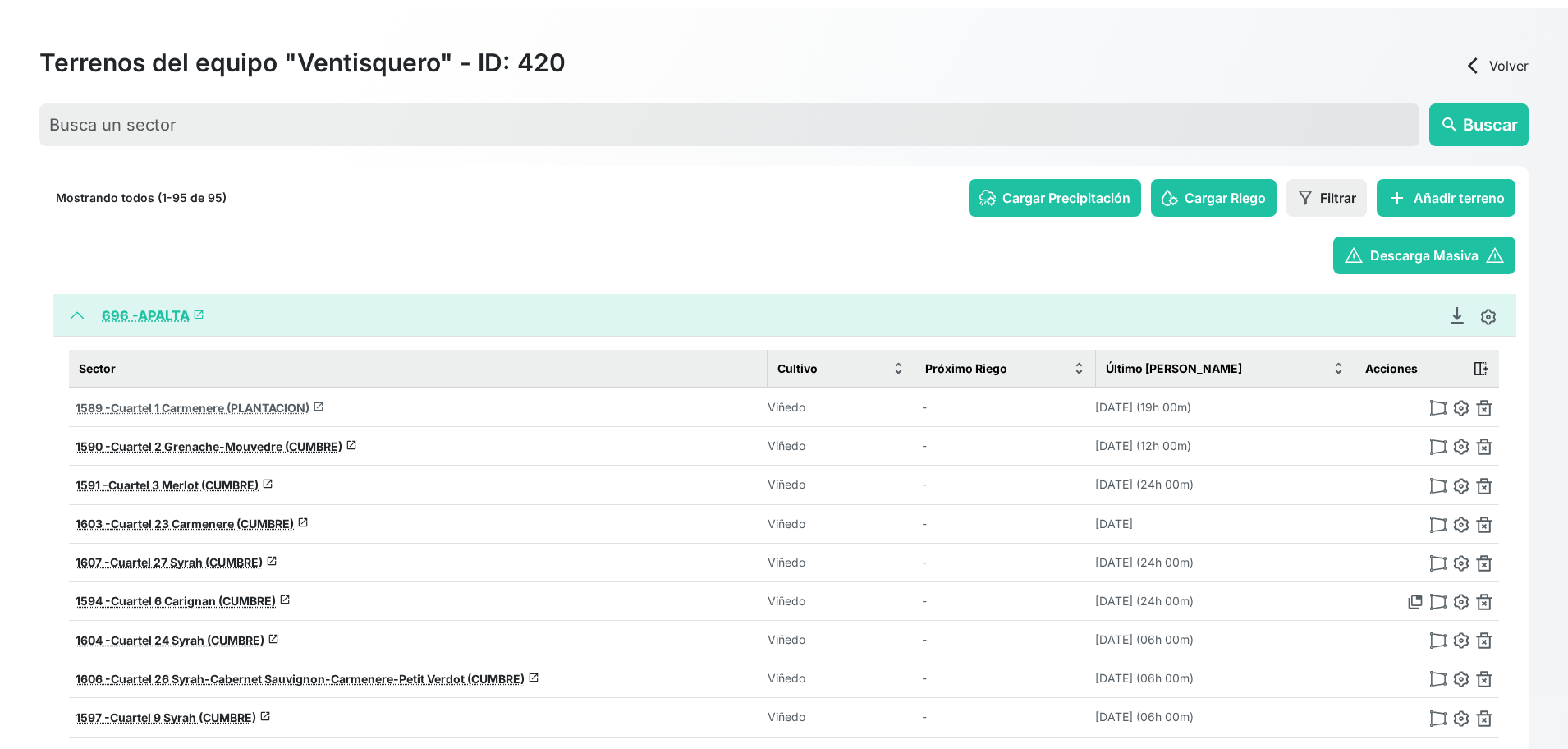
click at [226, 407] on span "Cuartel 1 Carmenere (PLANTACION)" at bounding box center [210, 407] width 199 height 14
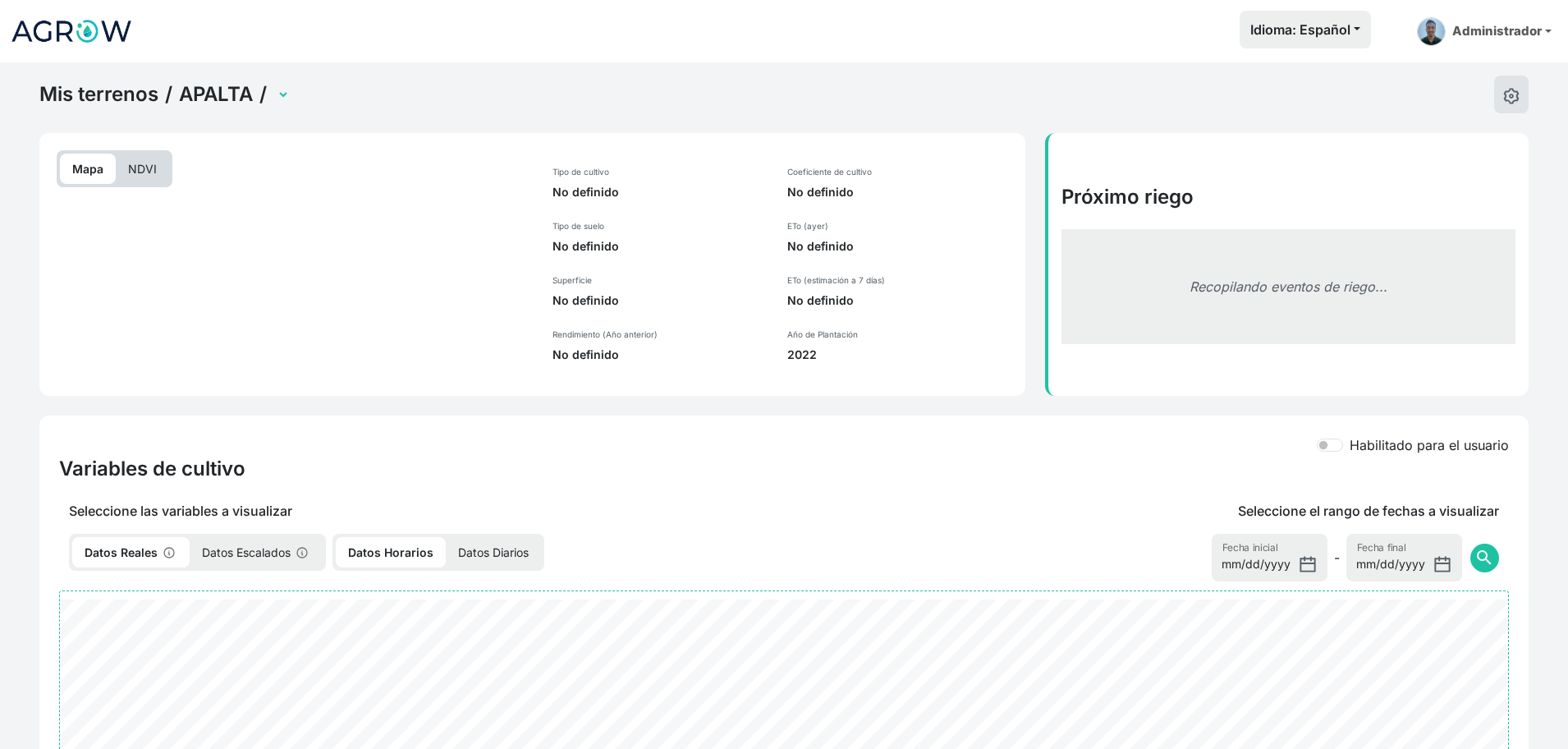
select select "1589"
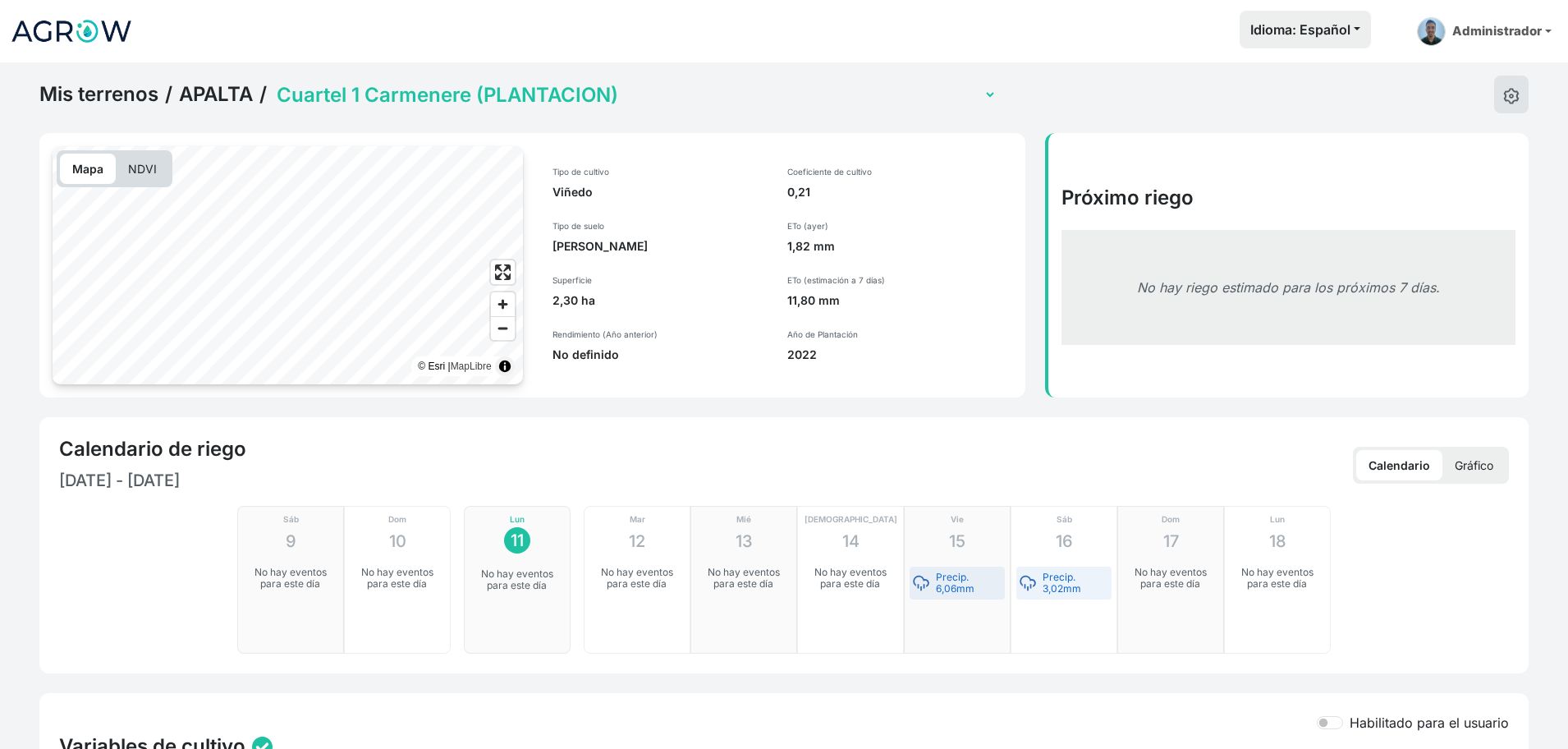
click at [220, 93] on link "APALTA" at bounding box center [215, 94] width 73 height 24
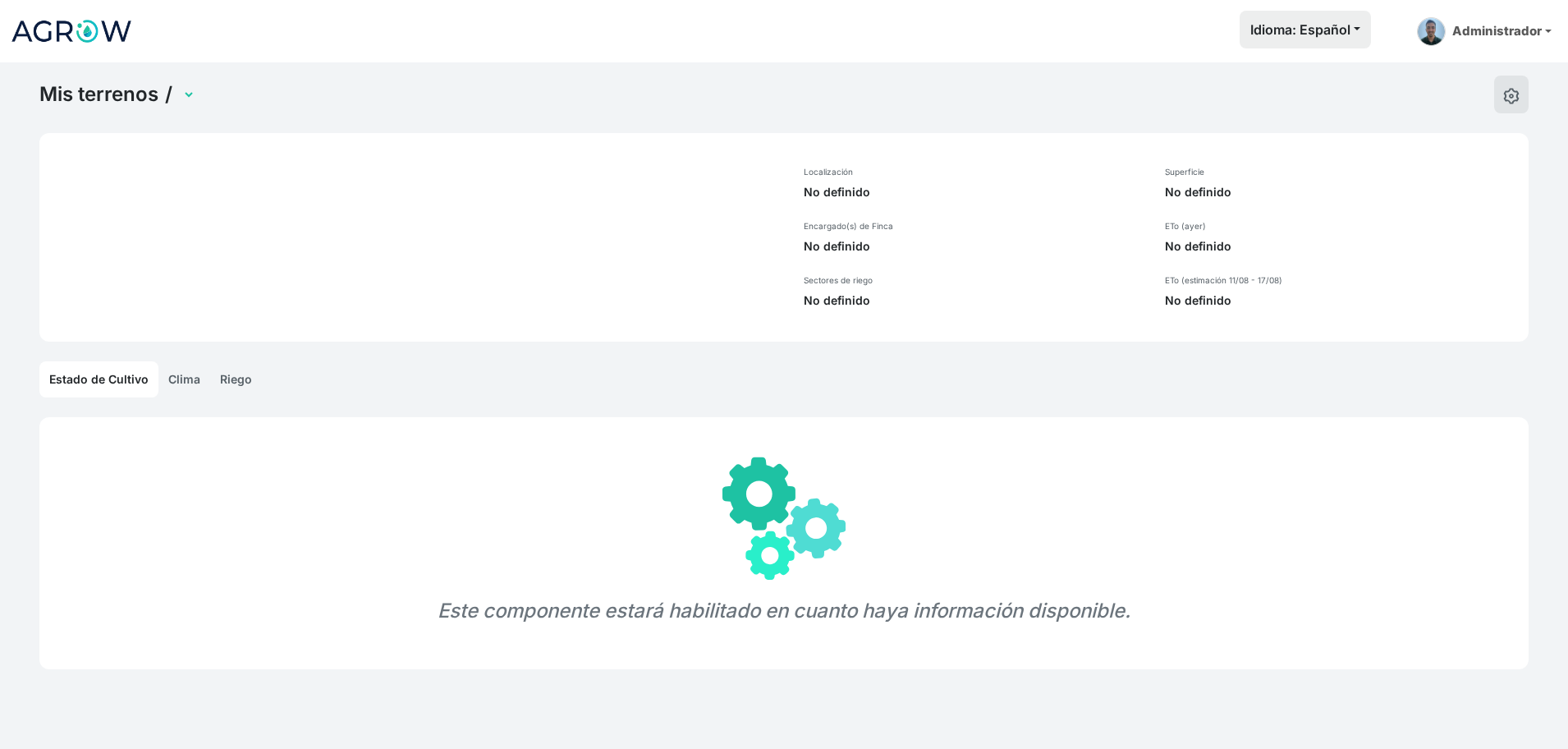
select select "696"
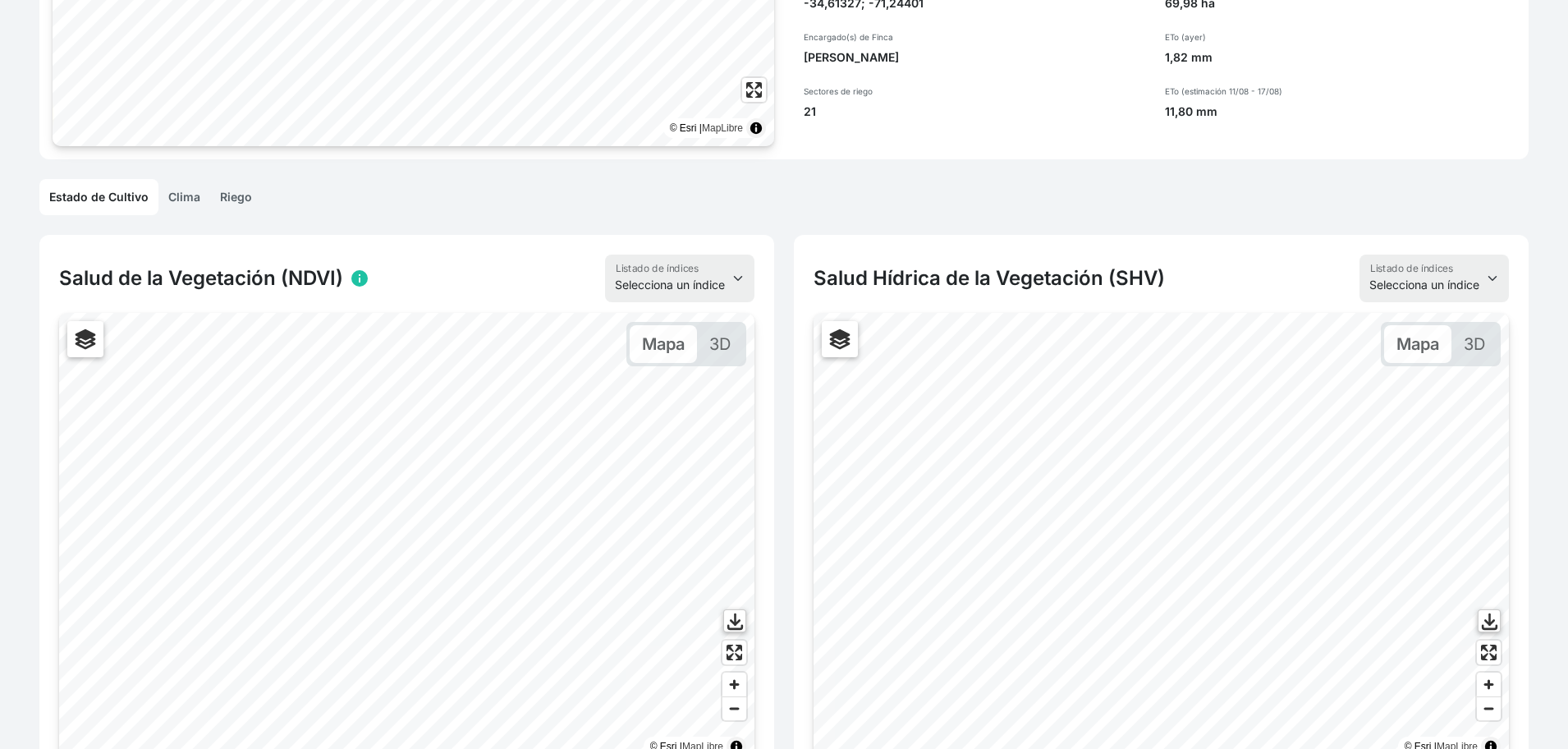
scroll to position [317, 0]
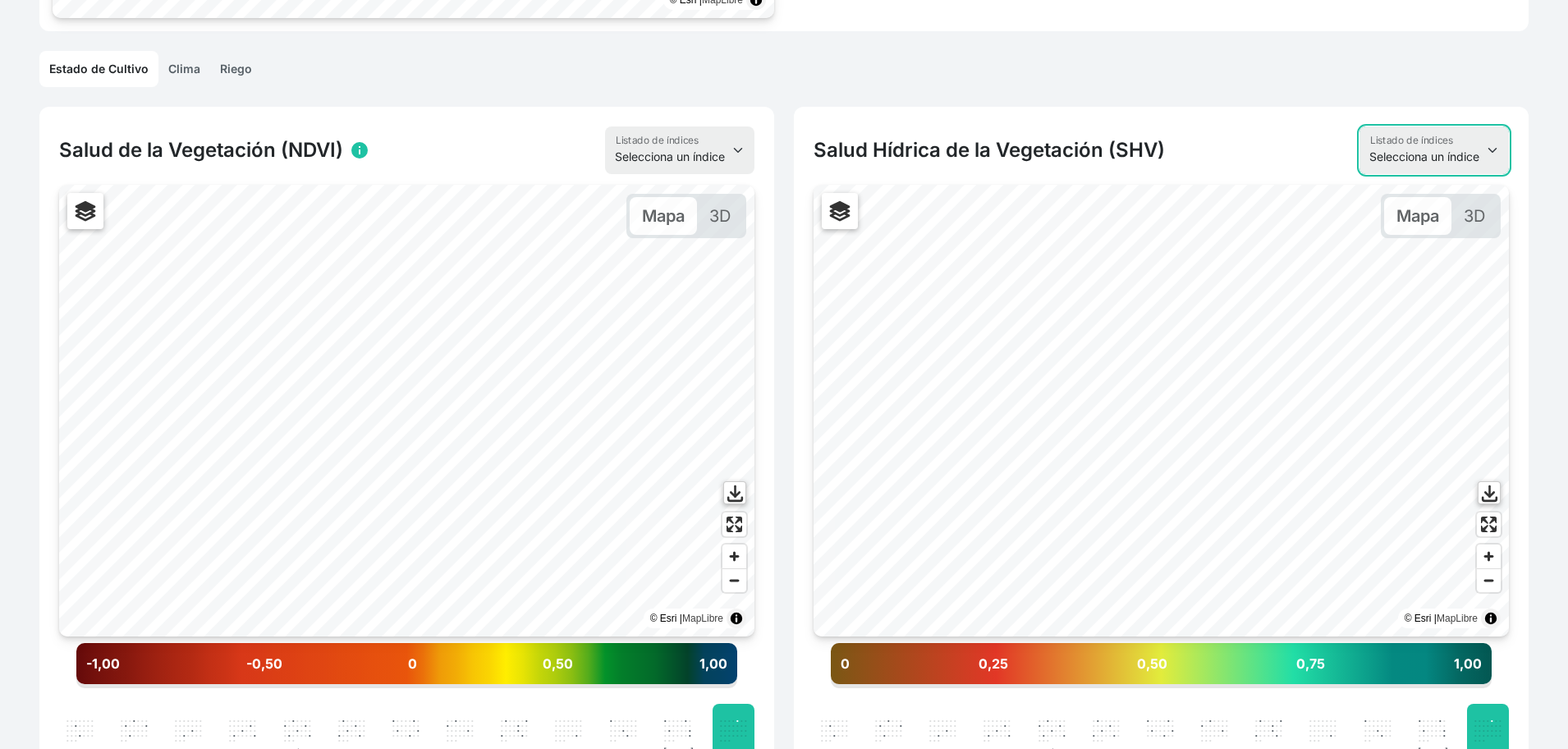
click at [1420, 164] on select "Selecciona un índice NDVI NDMI SAVI FVC SHV Thermal" at bounding box center [1434, 150] width 150 height 48
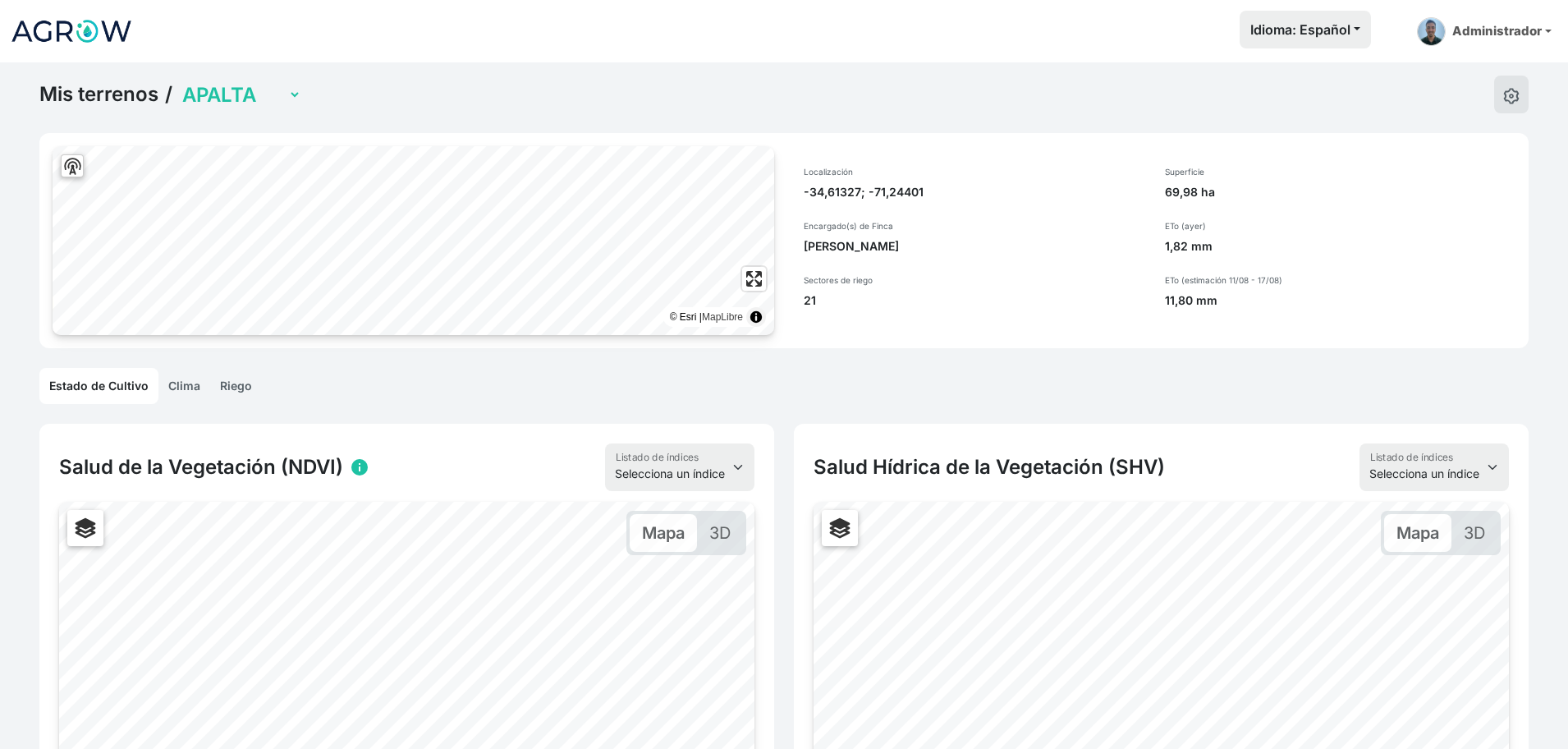
click at [80, 97] on link "Mis terrenos" at bounding box center [99, 94] width 119 height 24
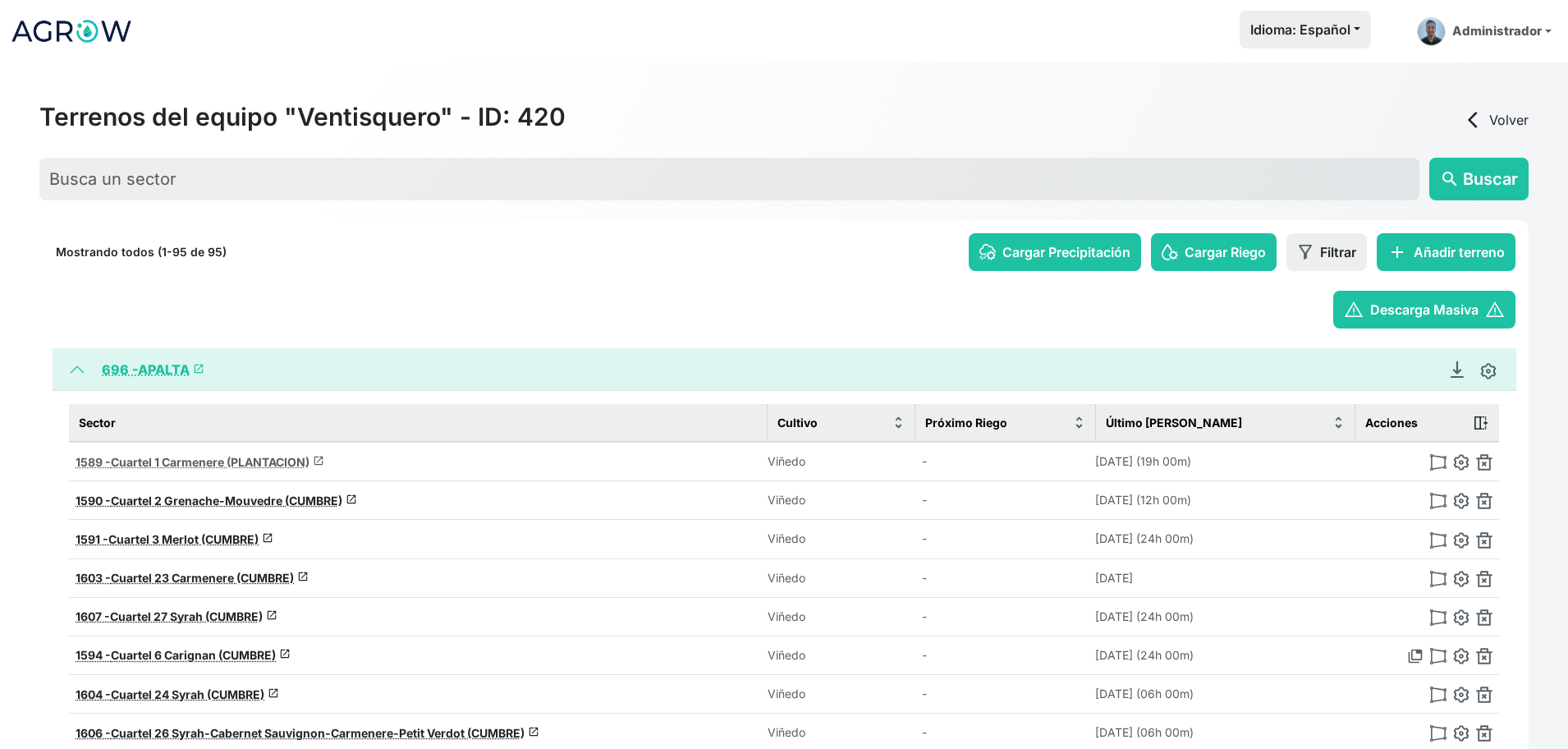
click at [220, 462] on span "Cuartel 1 Carmenere (PLANTACION)" at bounding box center [210, 462] width 199 height 14
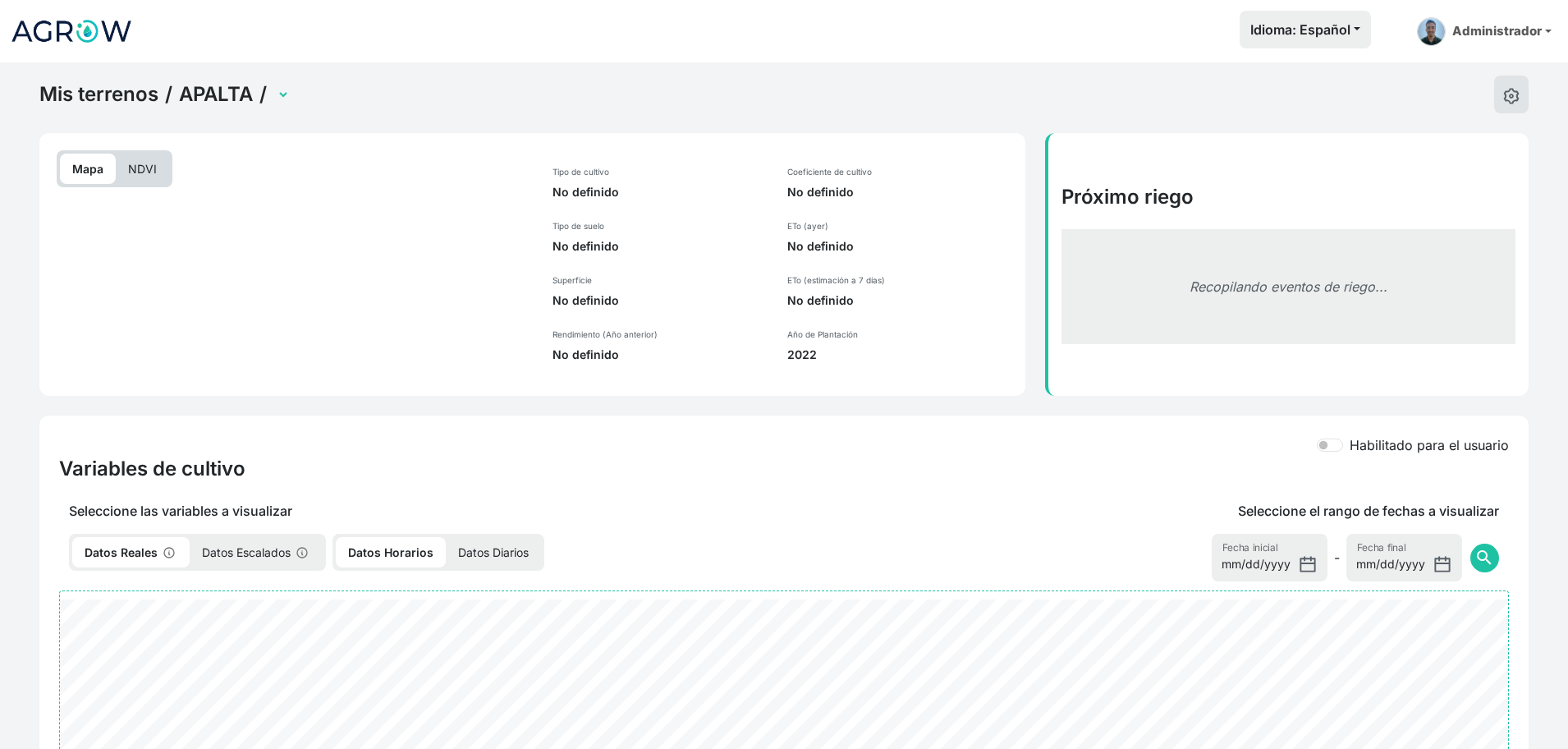
select select "1589"
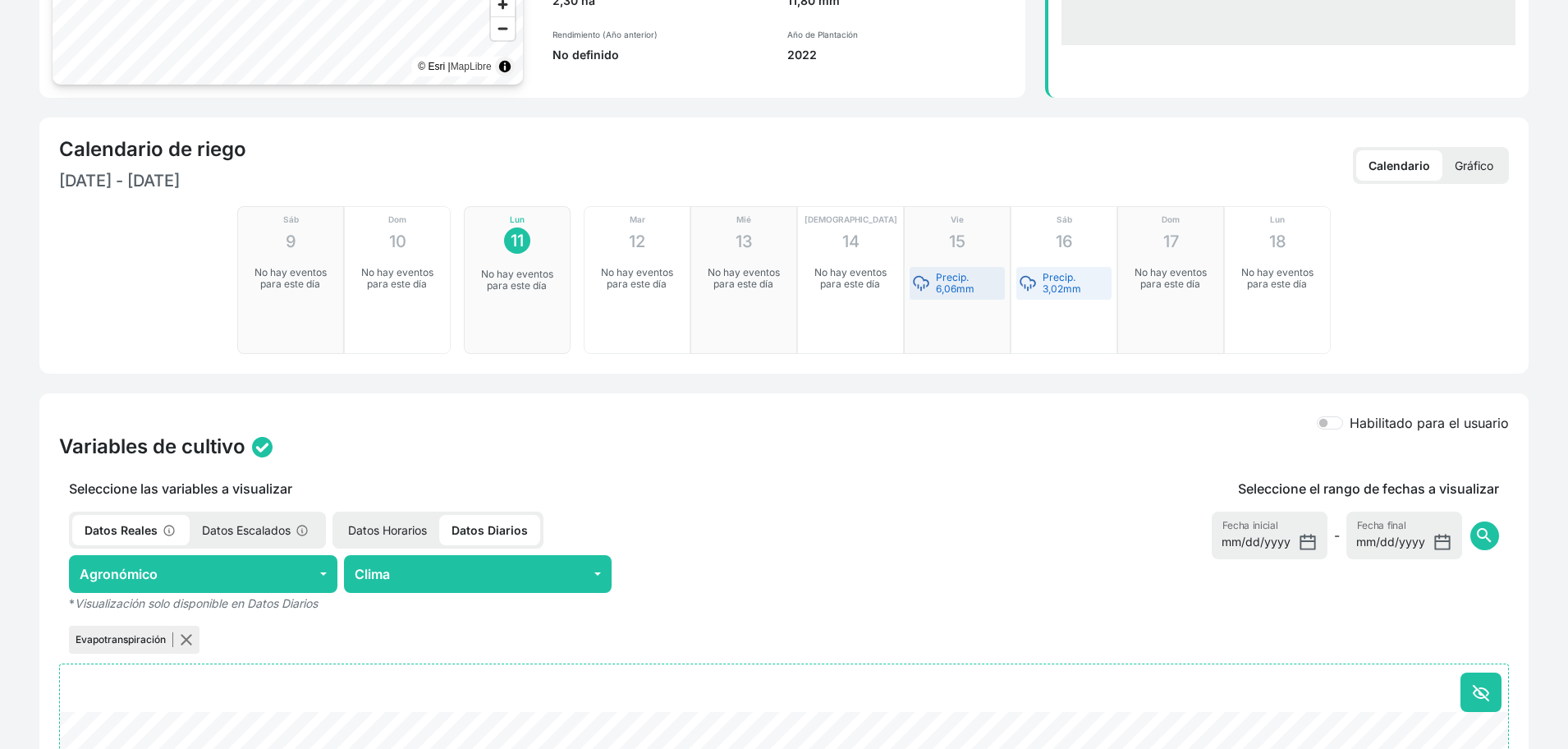
scroll to position [298, 0]
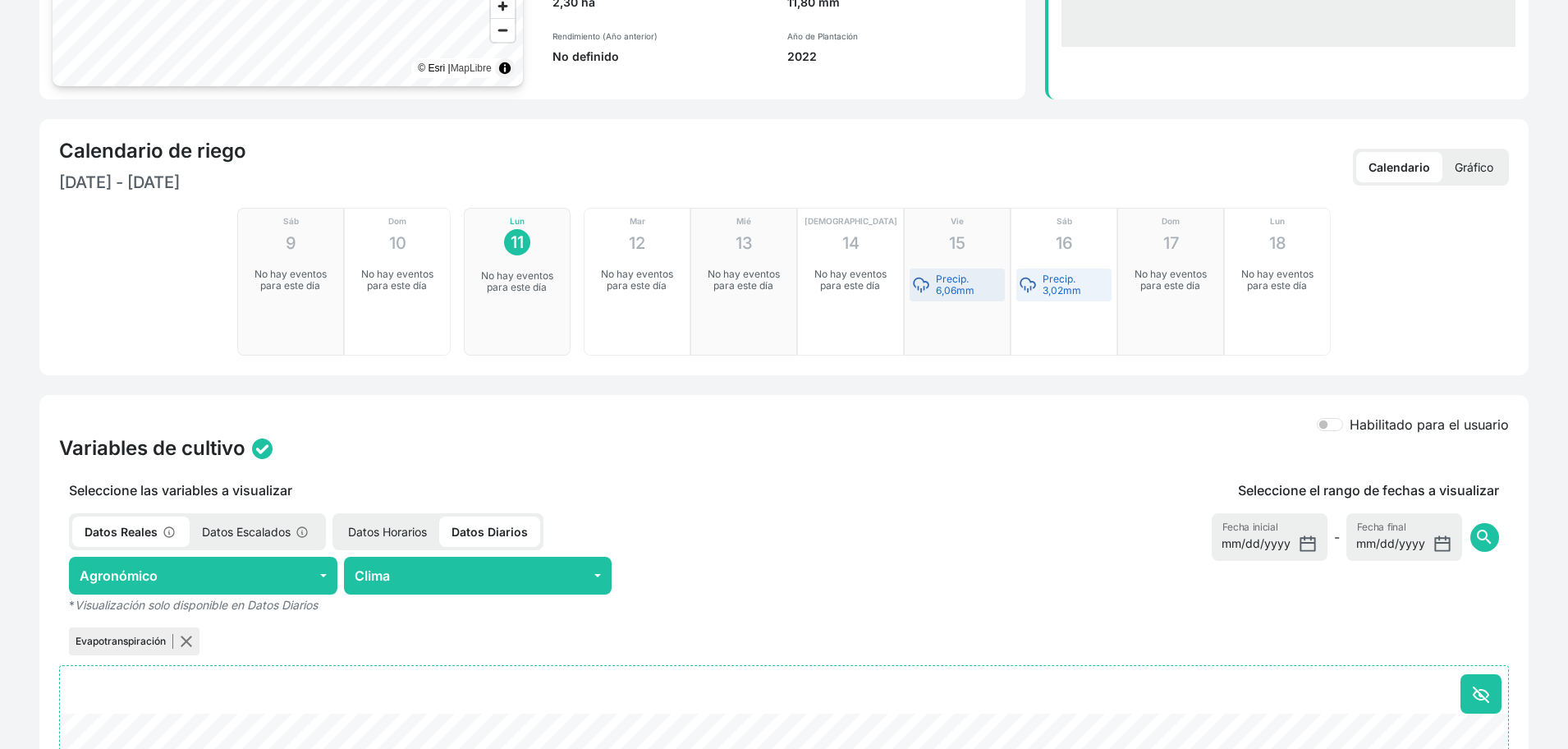
click at [1495, 188] on div "Calendario de riego [DATE] - [DATE] Calendario Gráfico" at bounding box center [783, 166] width 1450 height 56
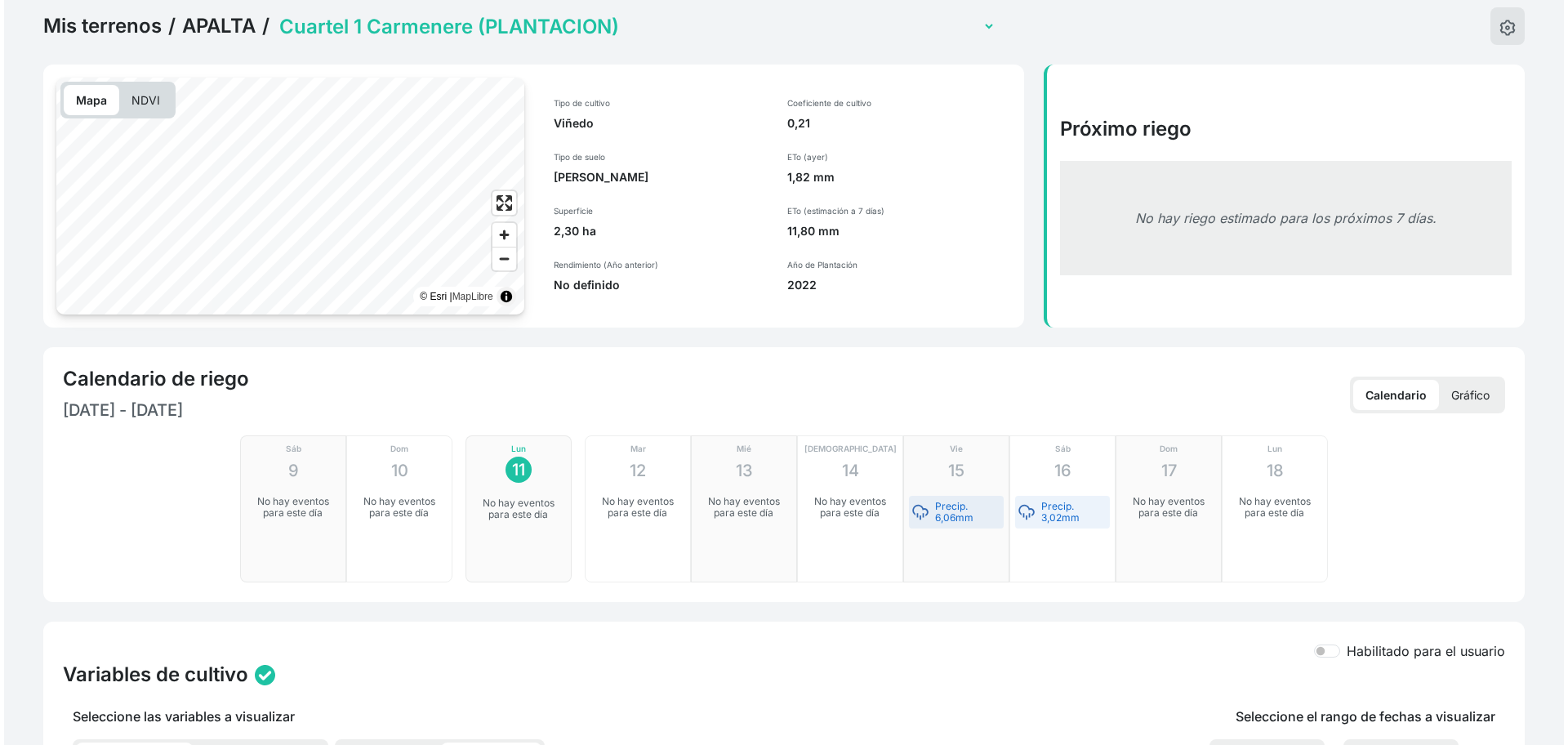
scroll to position [62, 0]
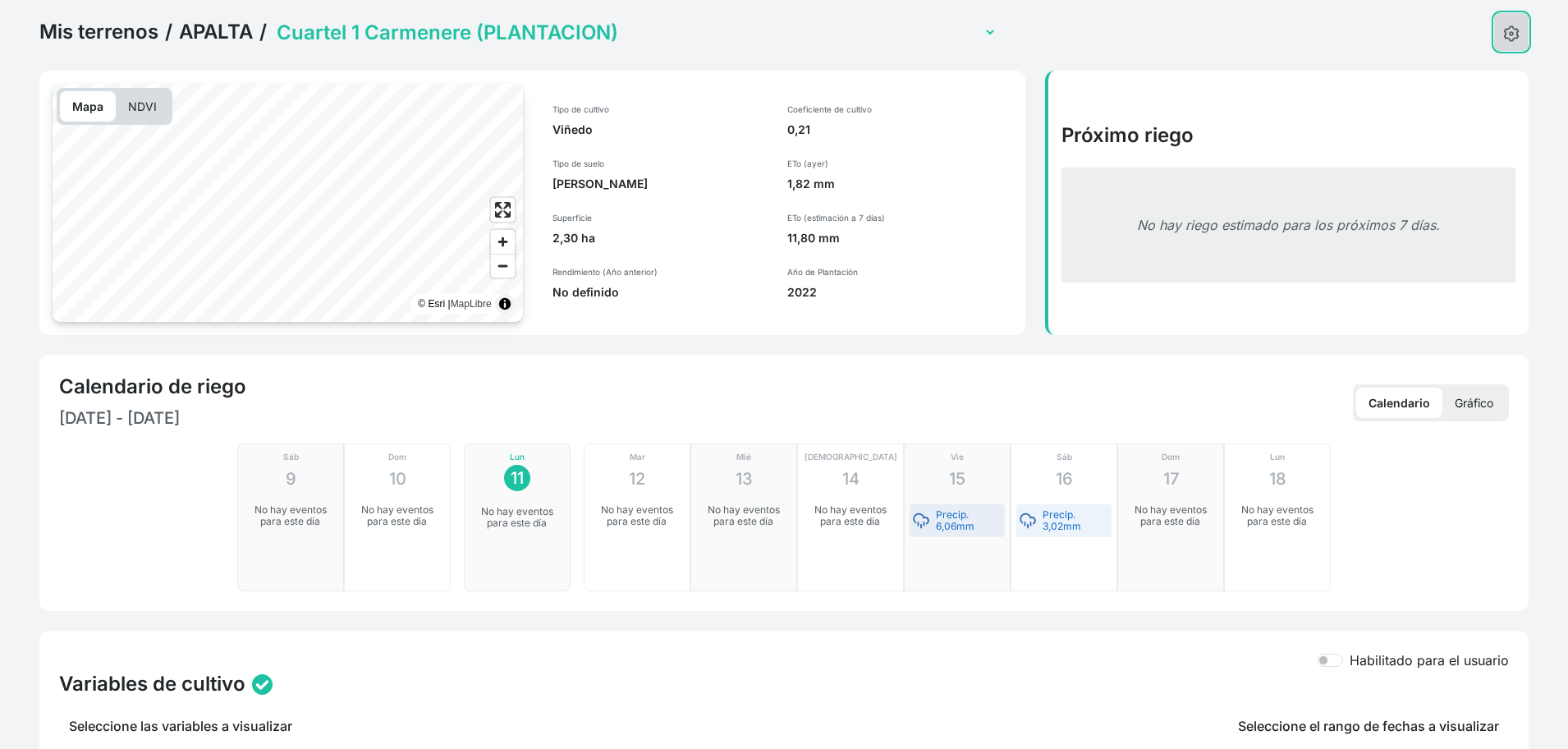
click at [1499, 39] on button at bounding box center [1511, 32] width 35 height 38
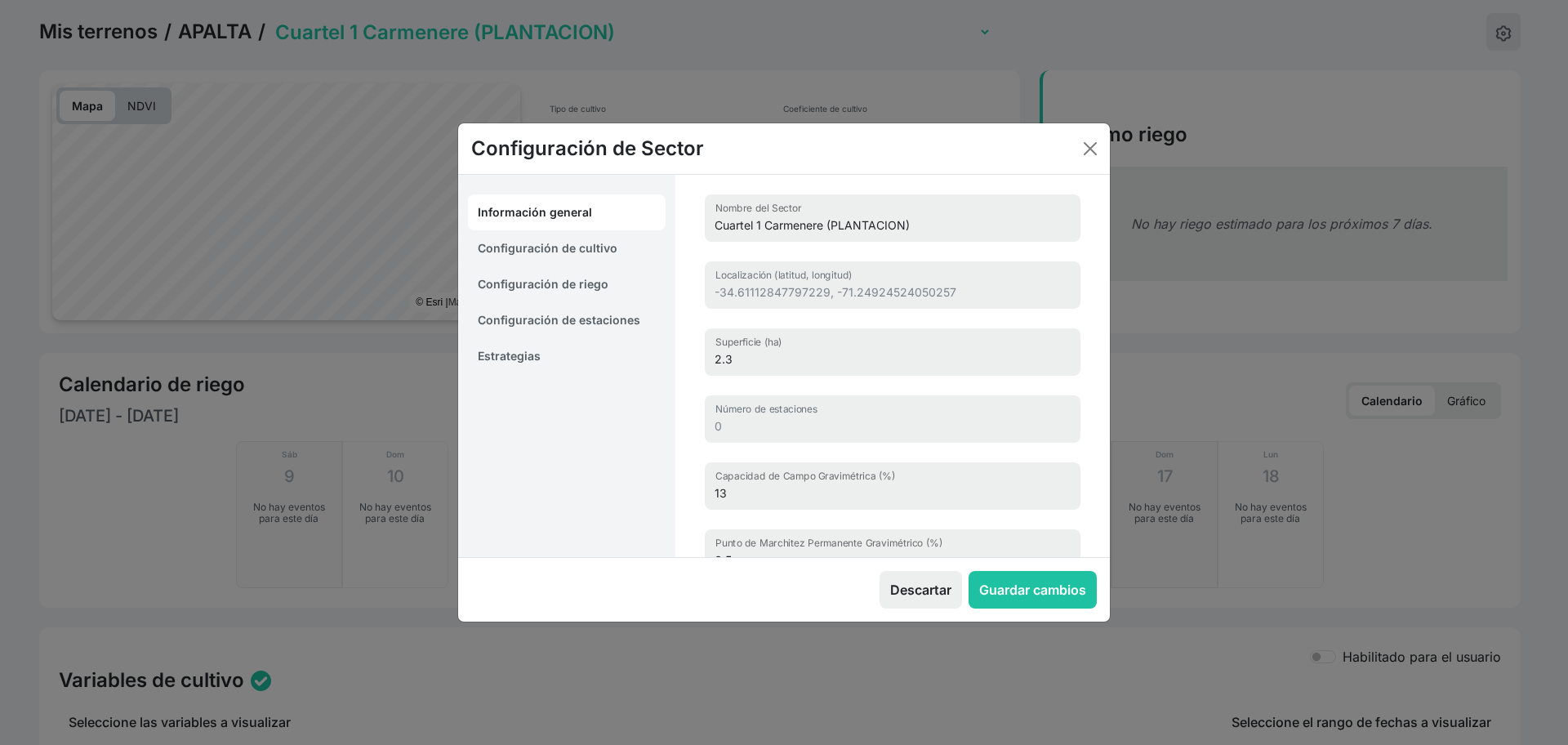
click at [630, 243] on link "Configuración de cultivo" at bounding box center [567, 249] width 198 height 36
select select "2160"
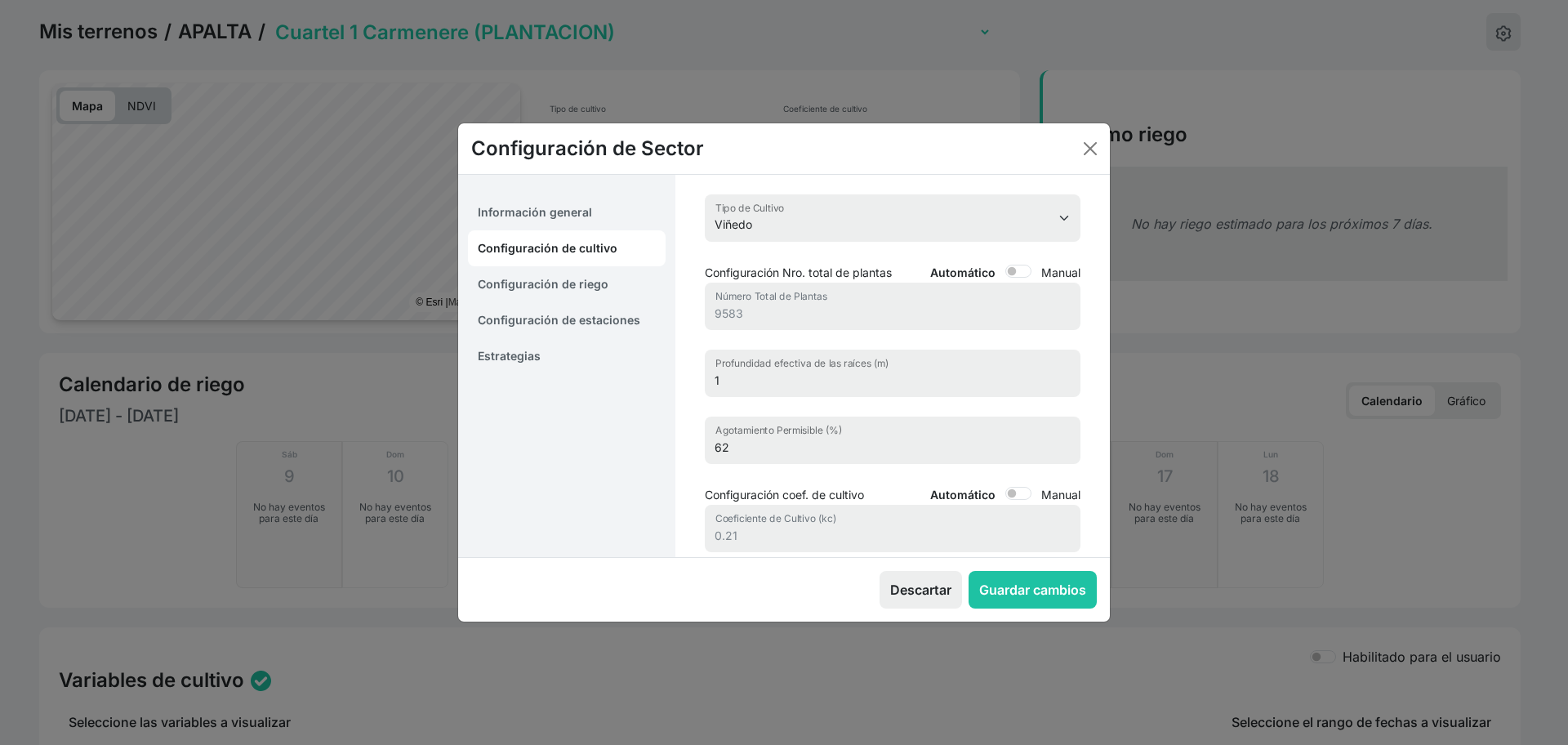
click at [608, 212] on link "Información general" at bounding box center [567, 212] width 198 height 36
select select "10"
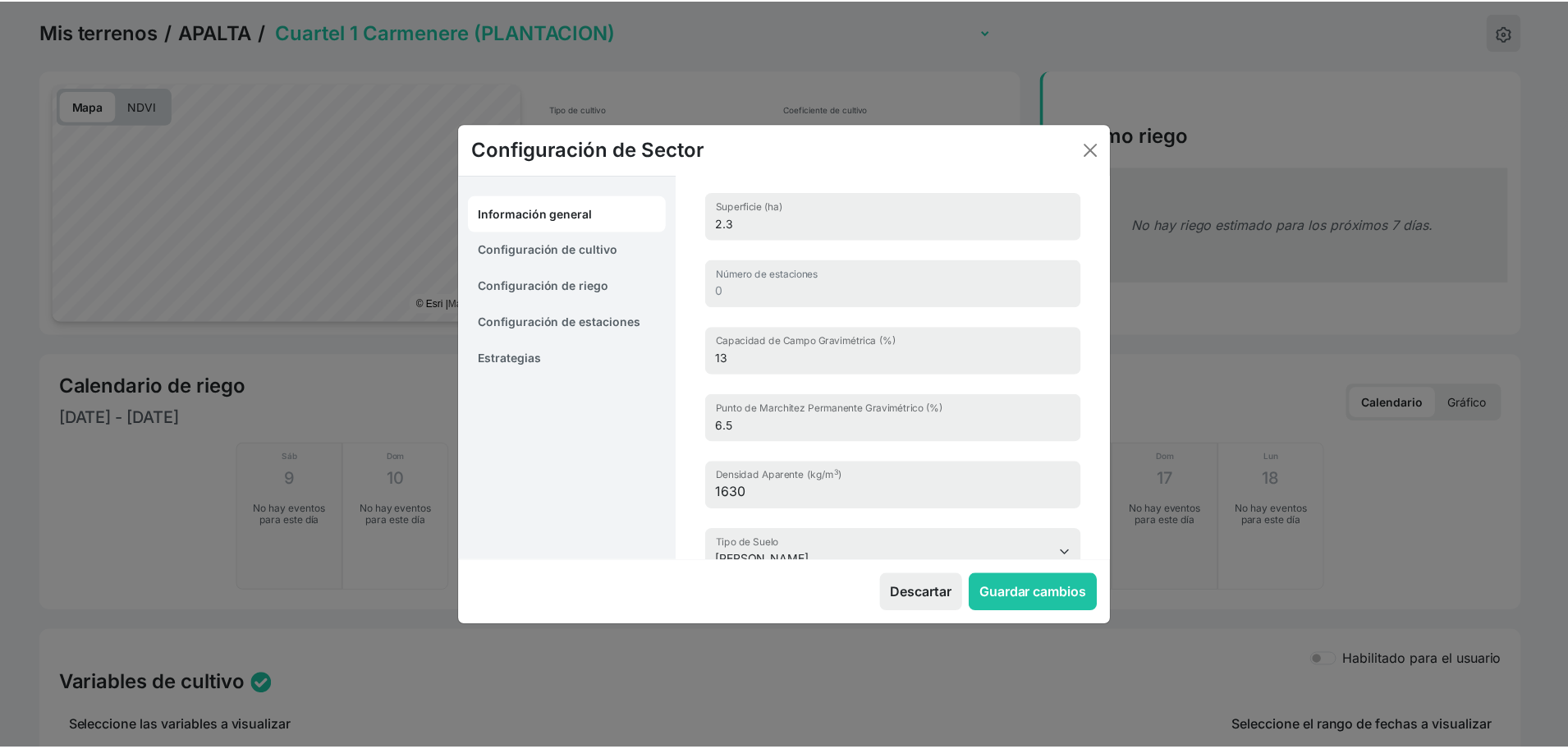
scroll to position [194, 0]
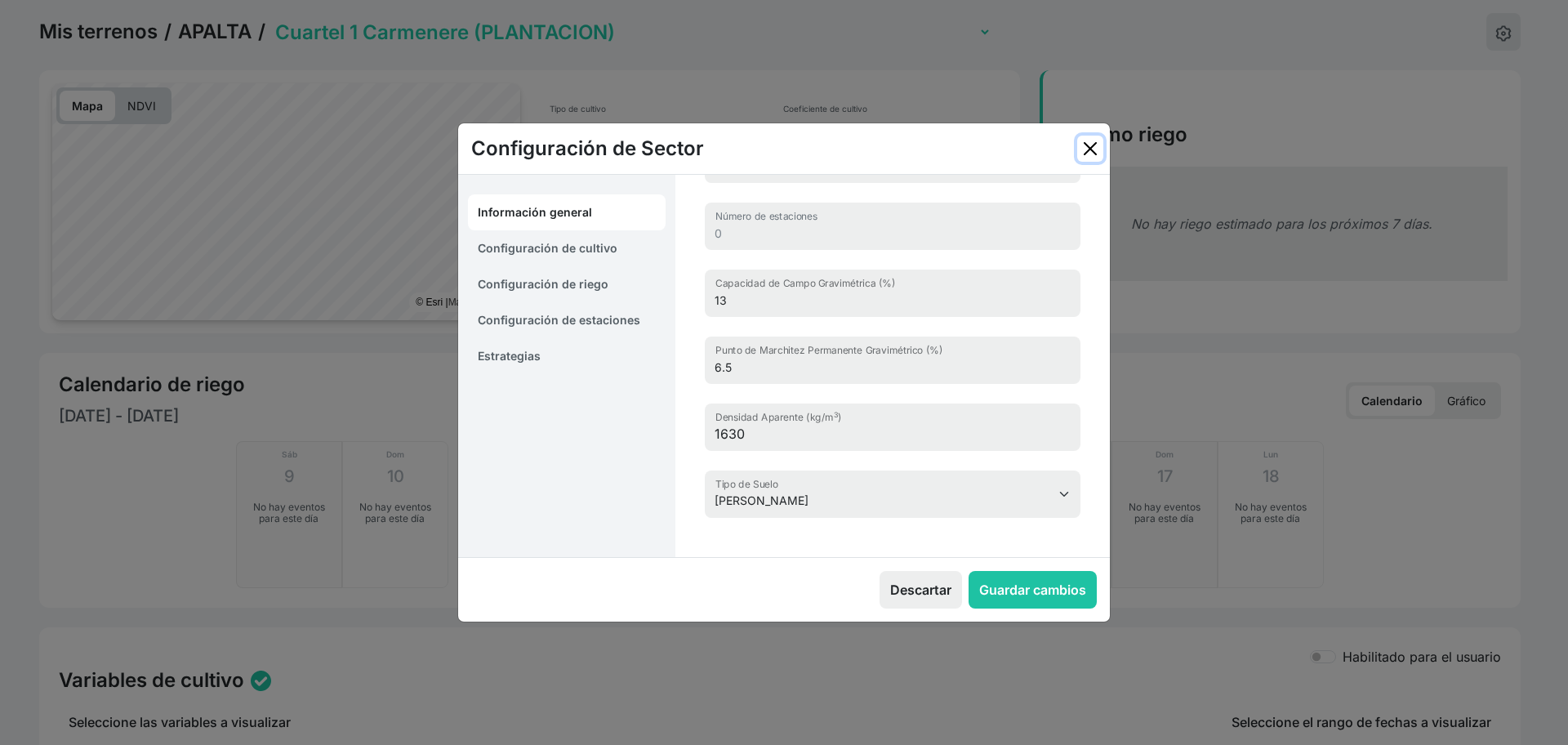
drag, startPoint x: 1085, startPoint y: 142, endPoint x: 1101, endPoint y: 152, distance: 18.9
click at [1085, 143] on button "Close" at bounding box center [1091, 149] width 26 height 26
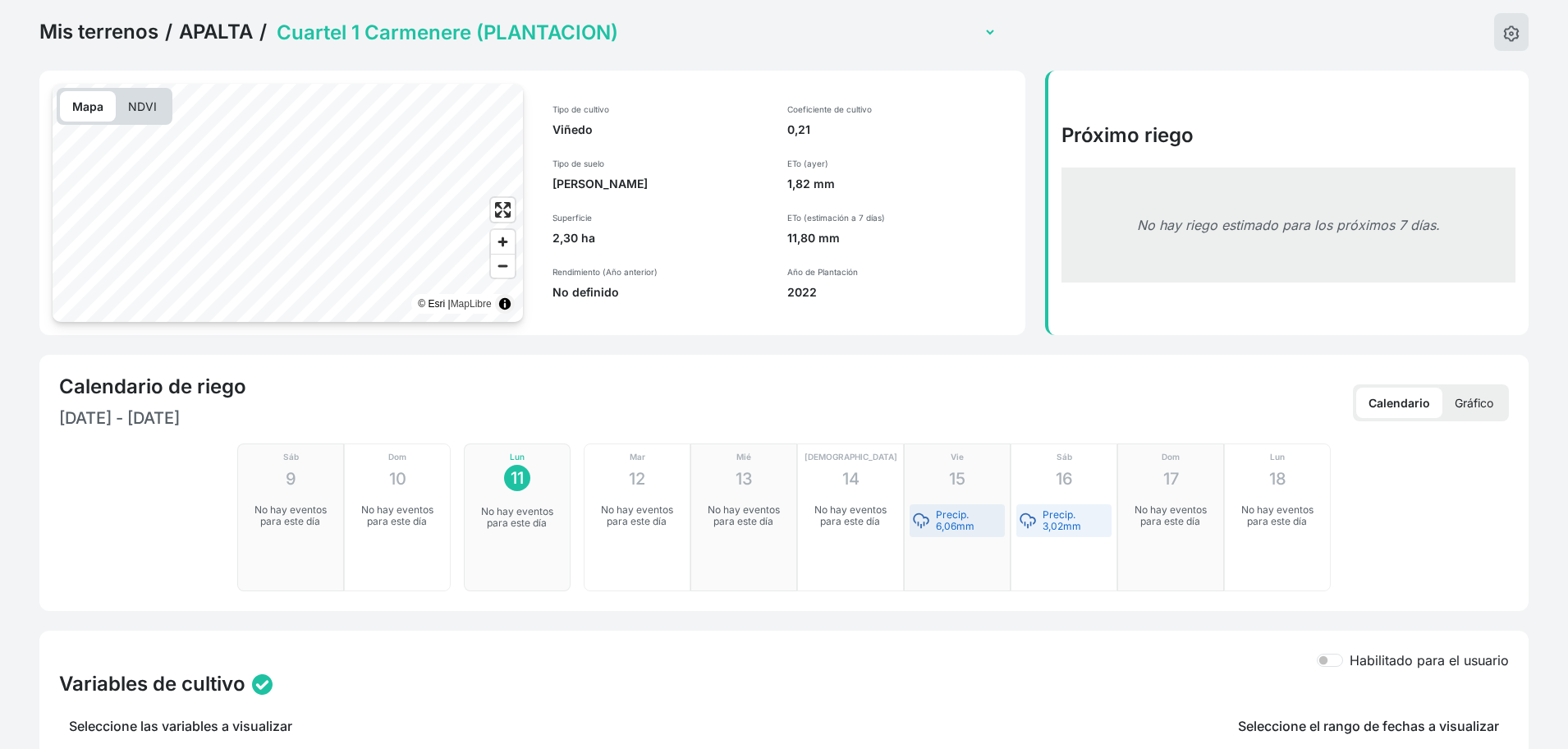
click at [1488, 409] on p "Gráfico" at bounding box center [1474, 402] width 63 height 30
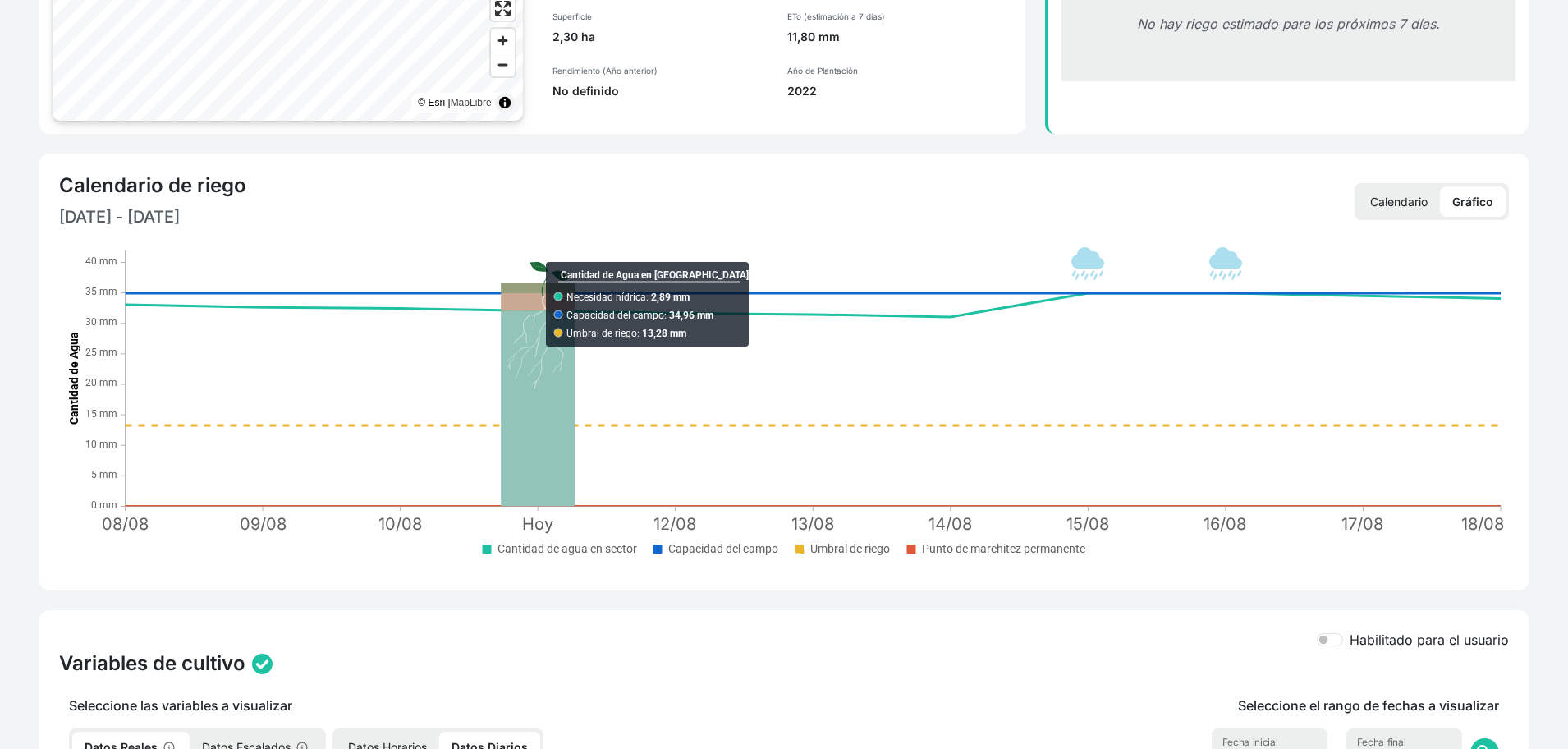
scroll to position [266, 0]
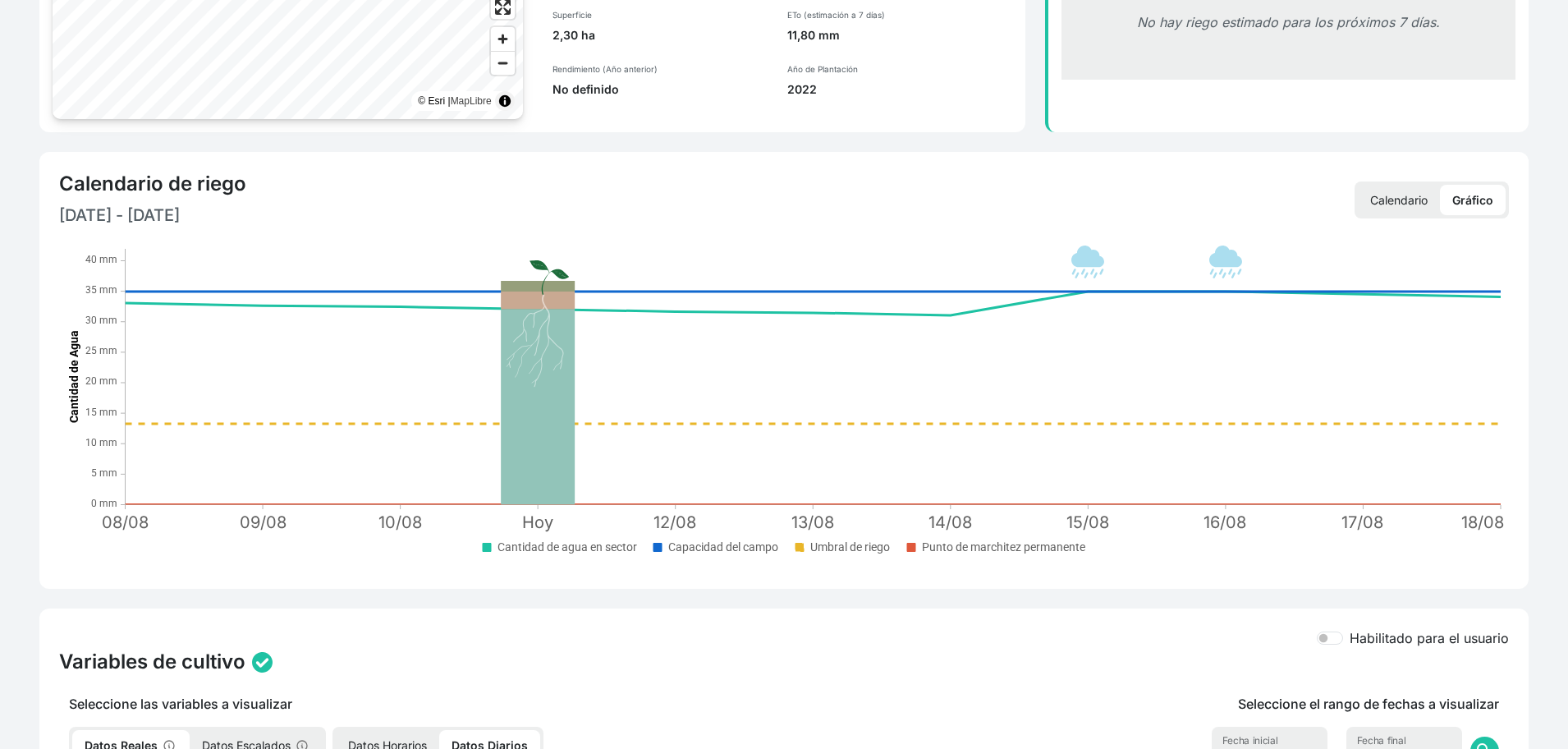
click at [661, 198] on div "Calendario de riego [DATE] - [DATE]" at bounding box center [421, 199] width 725 height 56
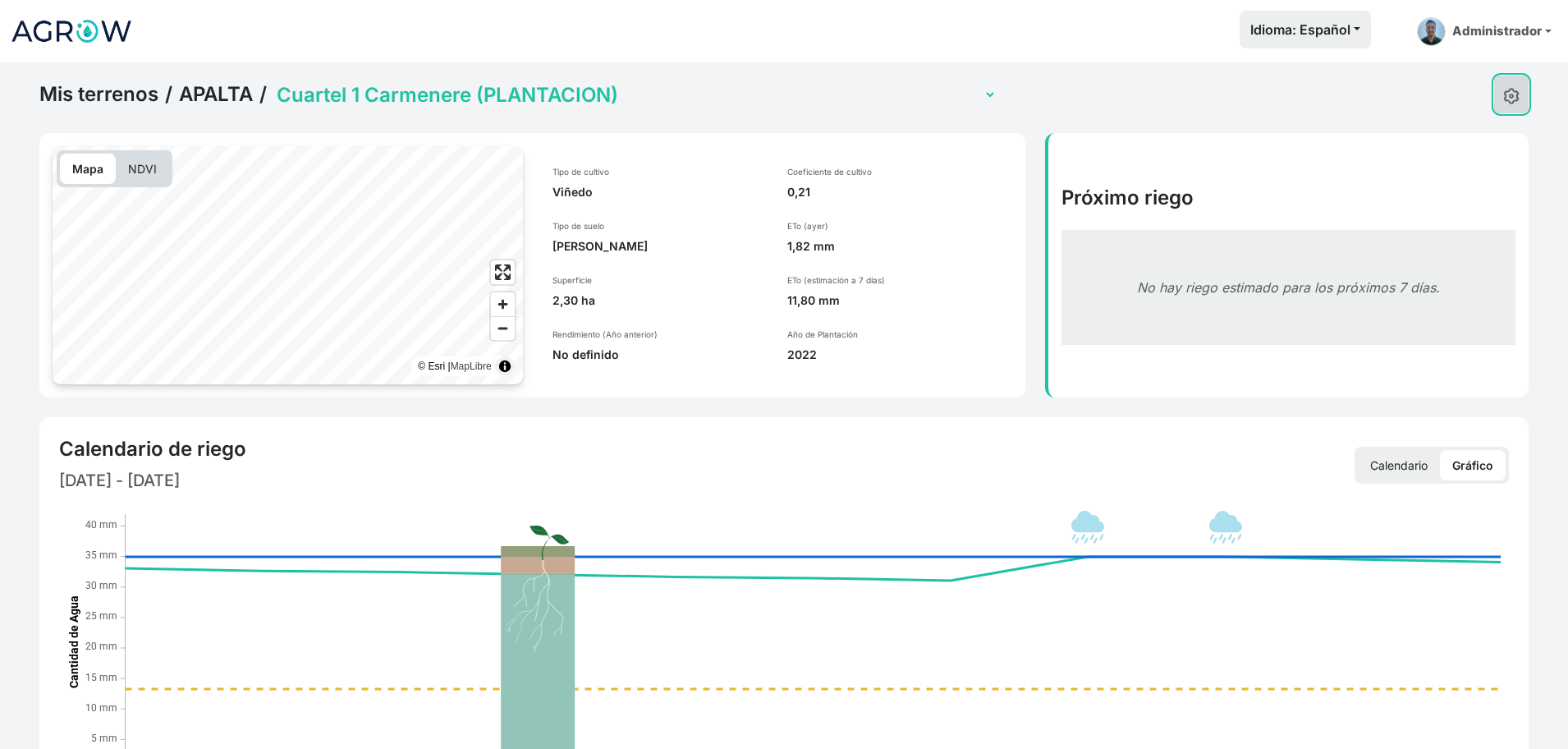
click at [1507, 106] on button at bounding box center [1511, 94] width 35 height 38
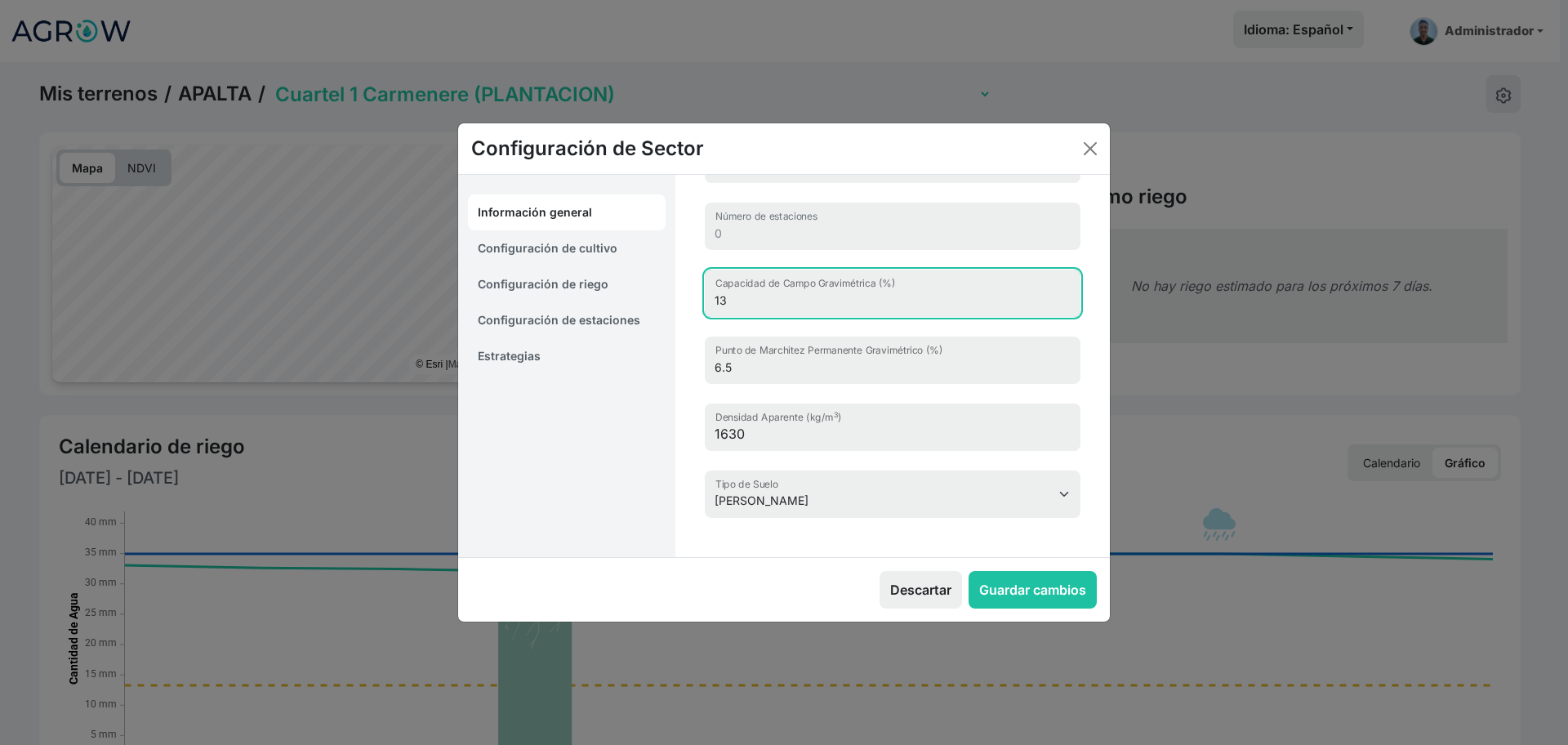
click at [739, 315] on input "13" at bounding box center [893, 292] width 376 height 47
type input "1"
click at [1095, 149] on button "Close" at bounding box center [1091, 149] width 26 height 26
type input "13"
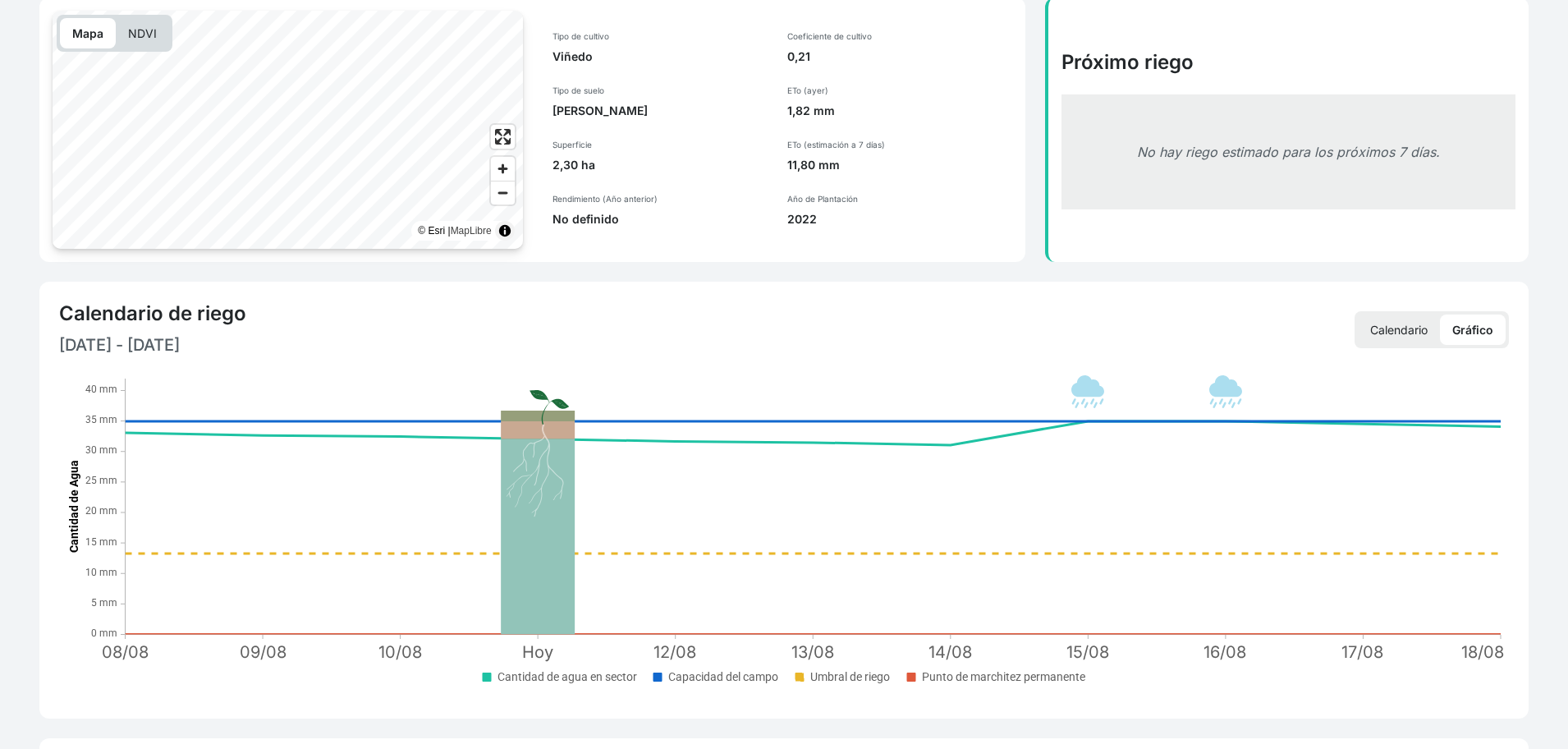
scroll to position [134, 0]
